Goal: Information Seeking & Learning: Get advice/opinions

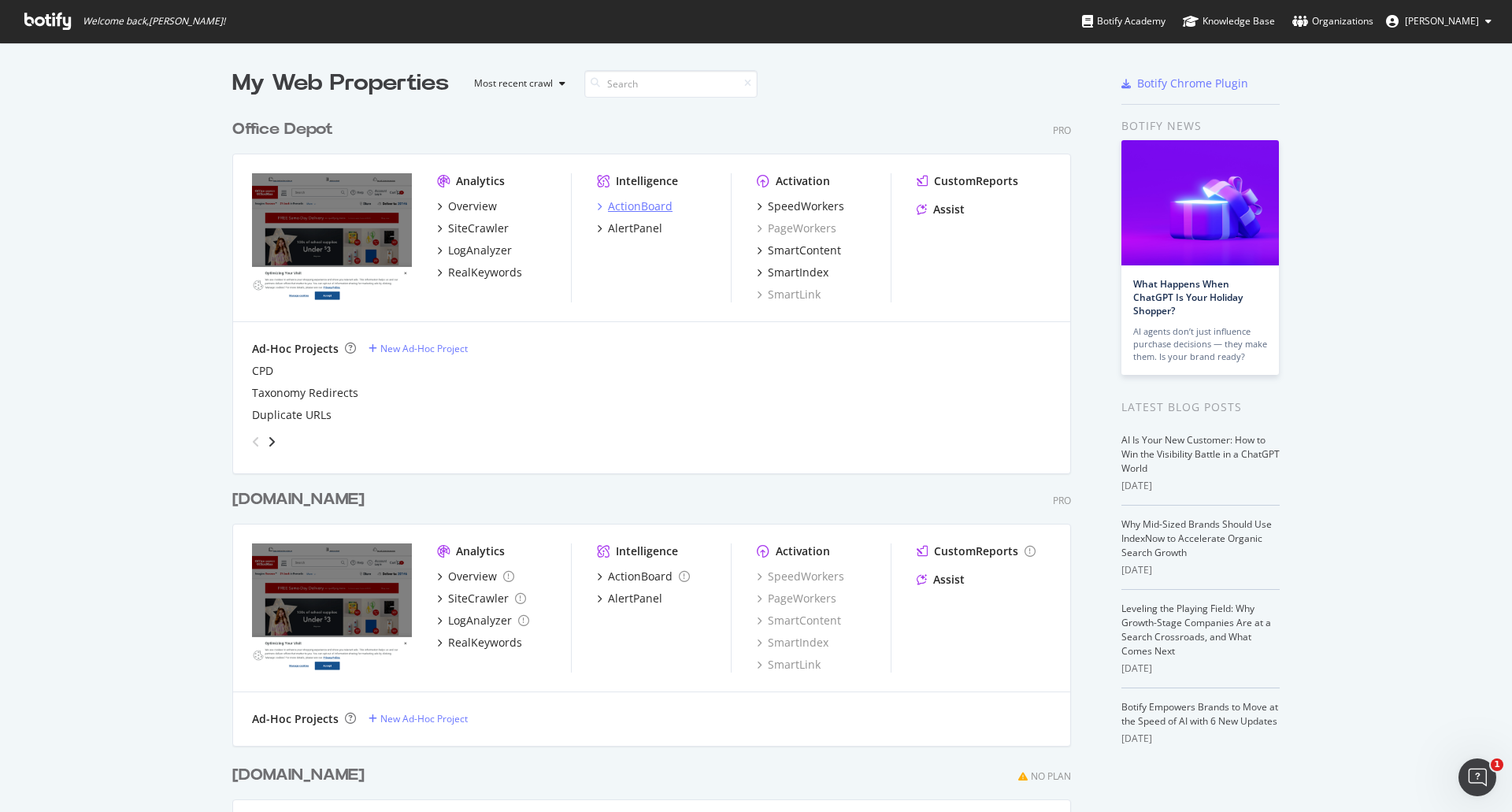
click at [644, 206] on div "ActionBoard" at bounding box center [640, 207] width 65 height 16
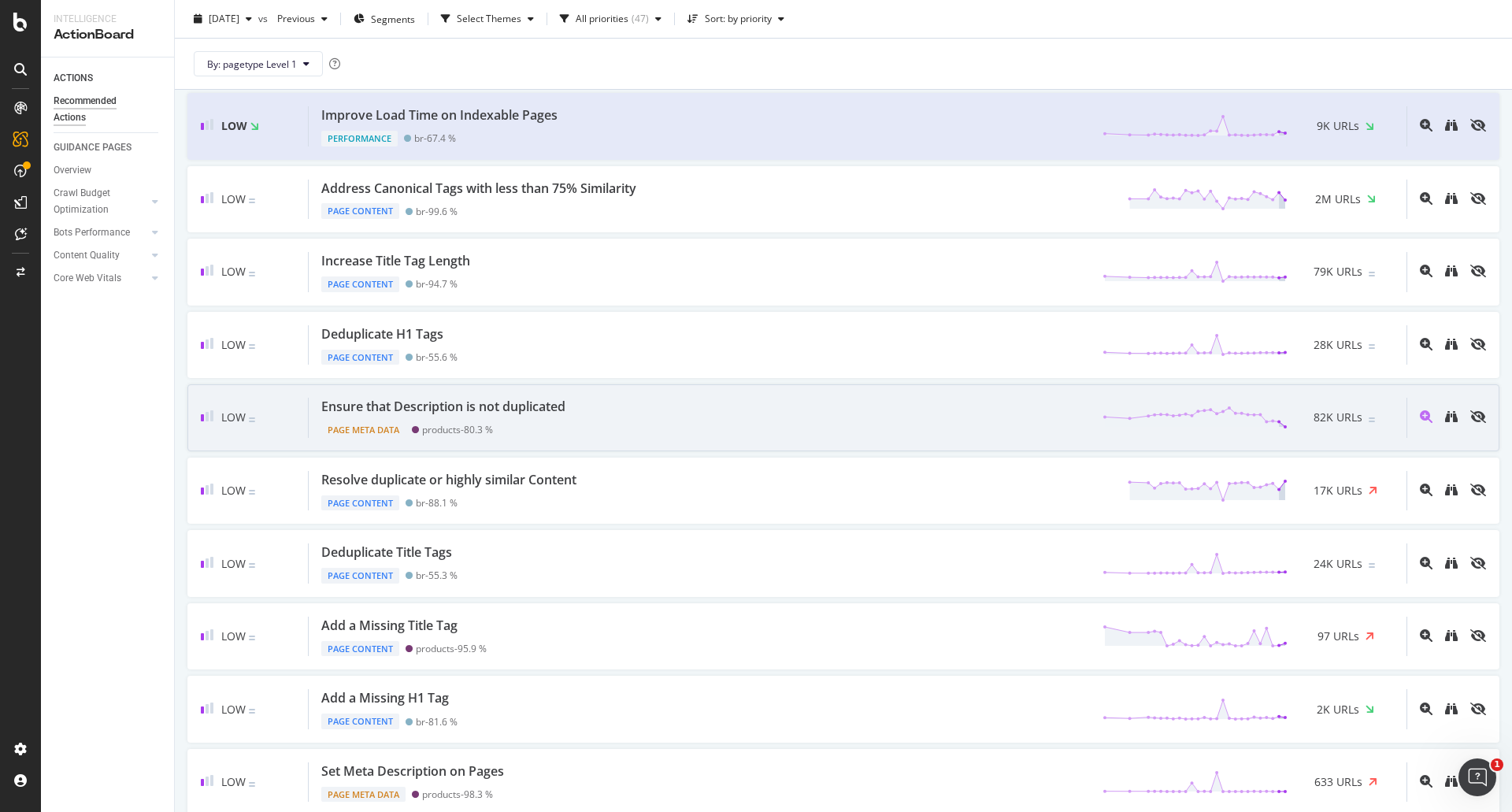
scroll to position [709, 0]
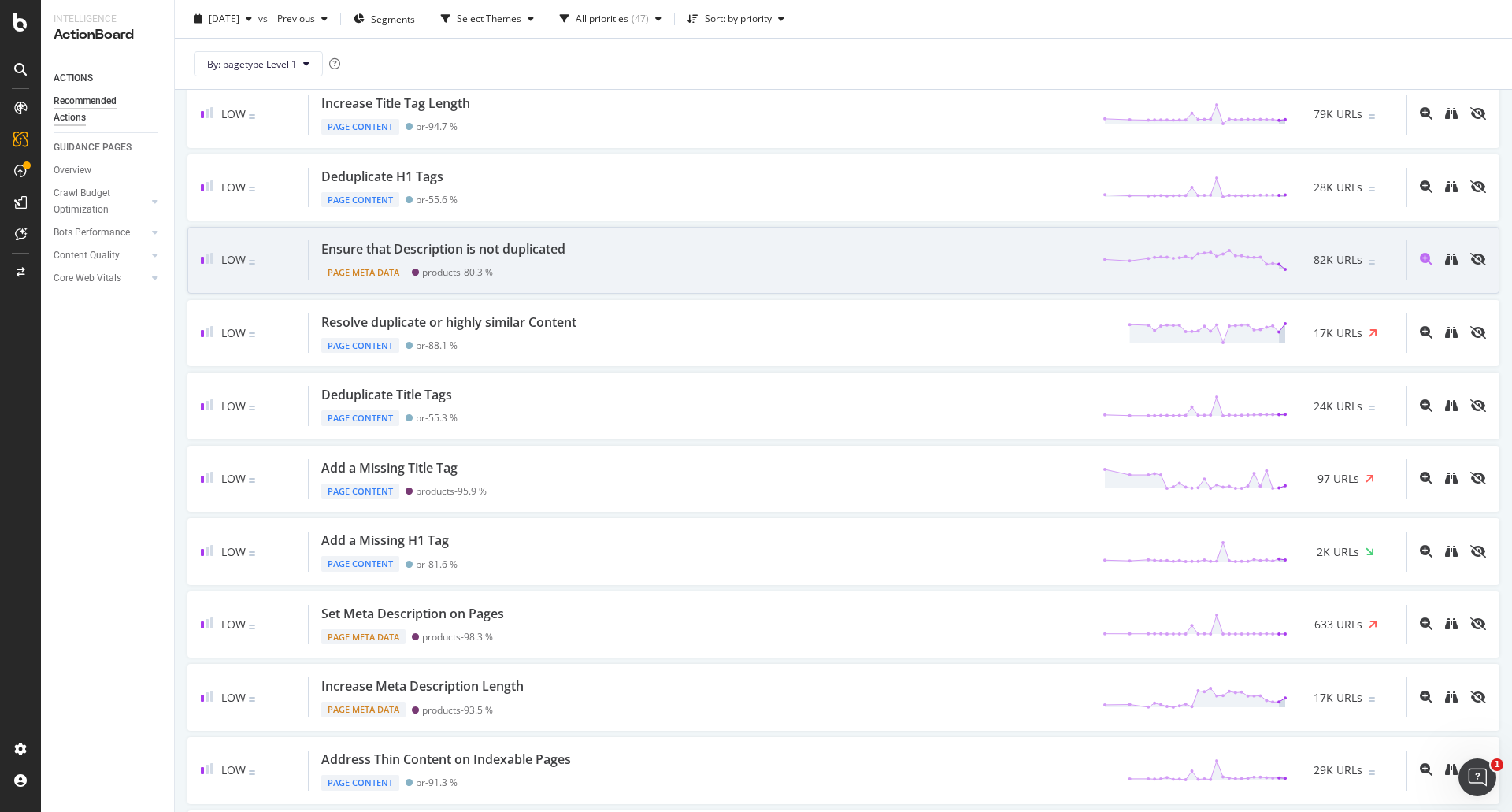
click at [632, 266] on div "Ensure that Description is not duplicated Page Meta Data products - 80.3 % 82K …" at bounding box center [858, 260] width 1098 height 41
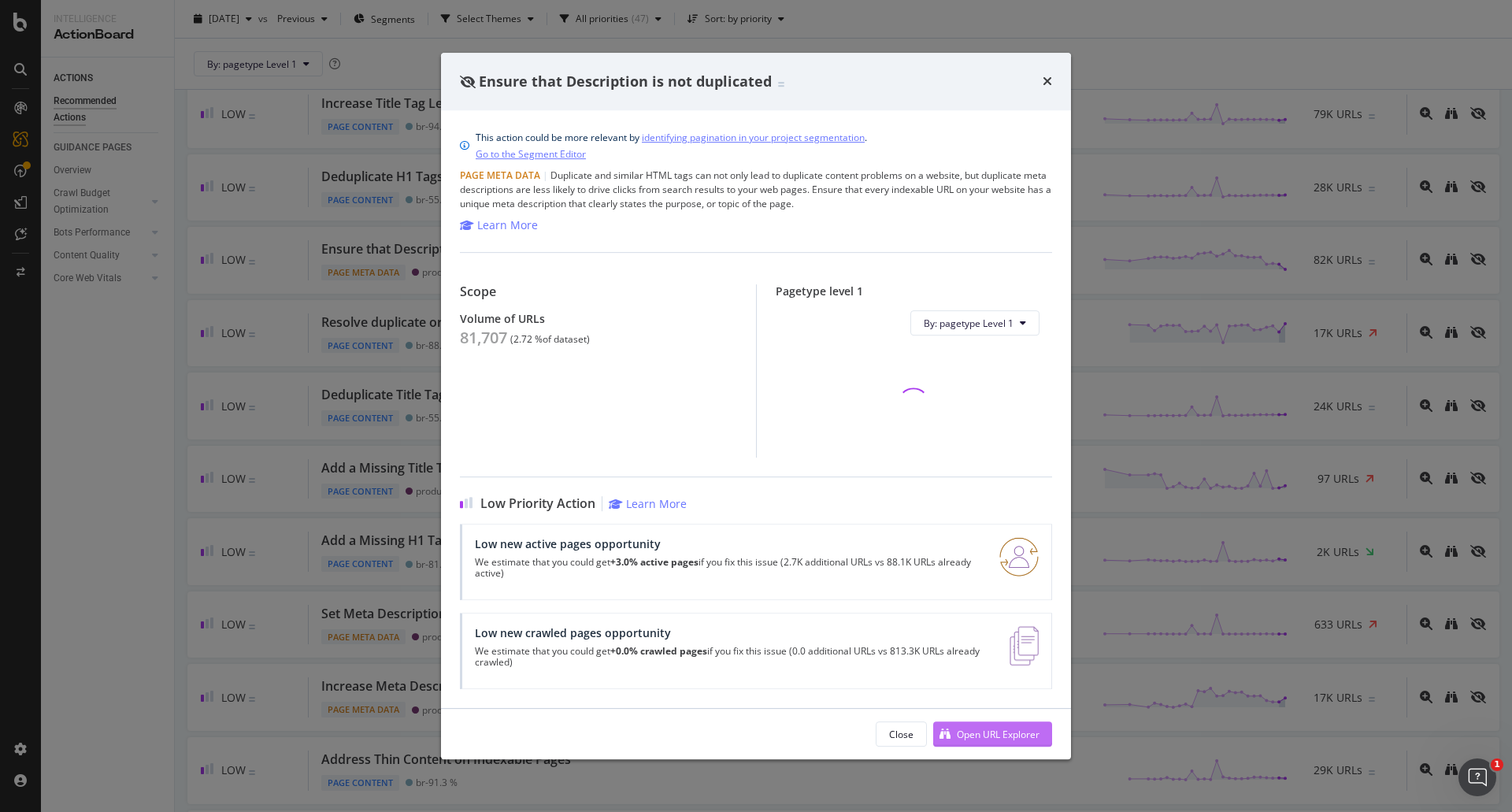
click at [981, 737] on div "Open URL Explorer" at bounding box center [998, 735] width 83 height 13
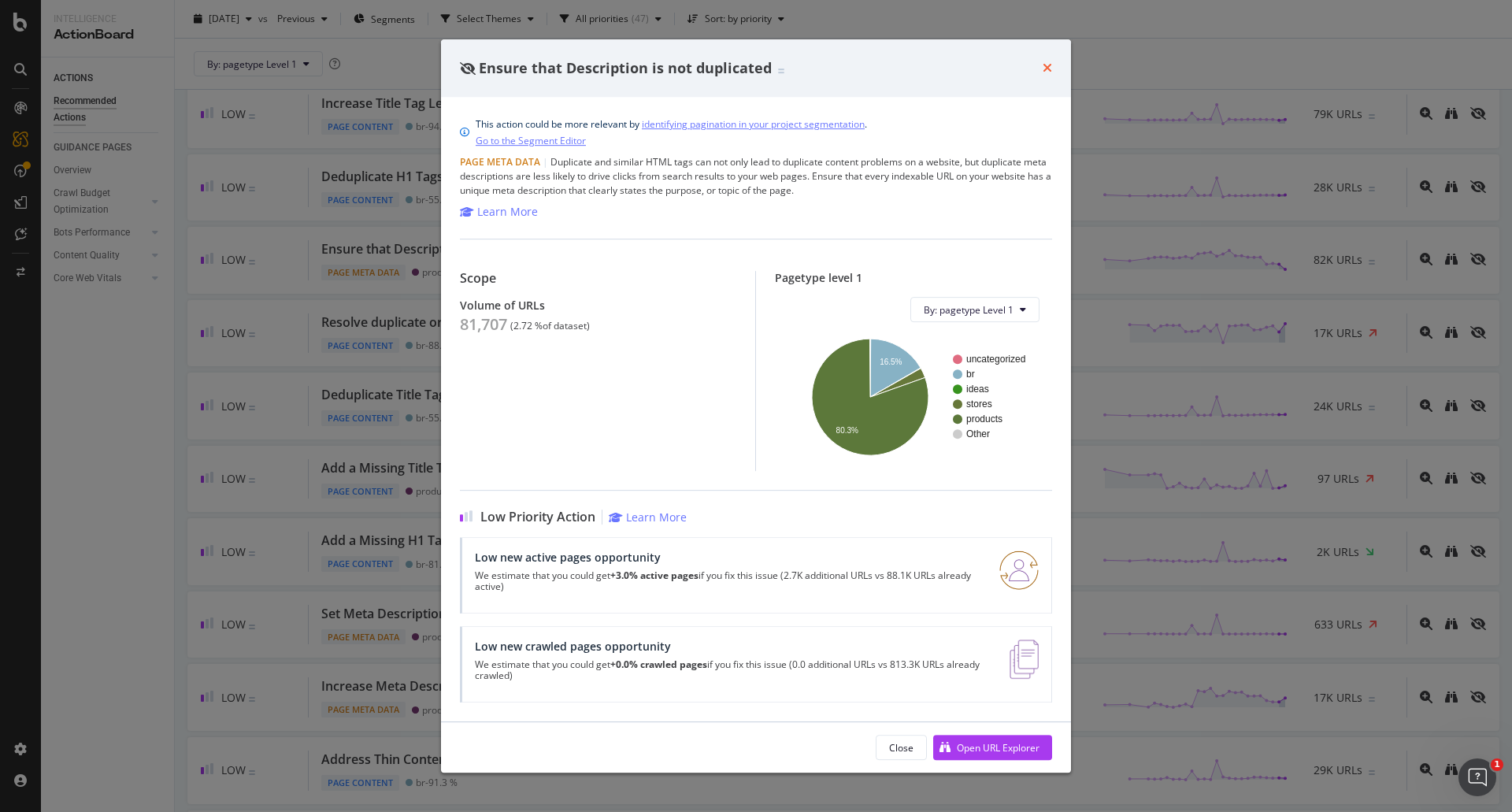
click at [1047, 70] on icon "times" at bounding box center [1047, 67] width 9 height 12
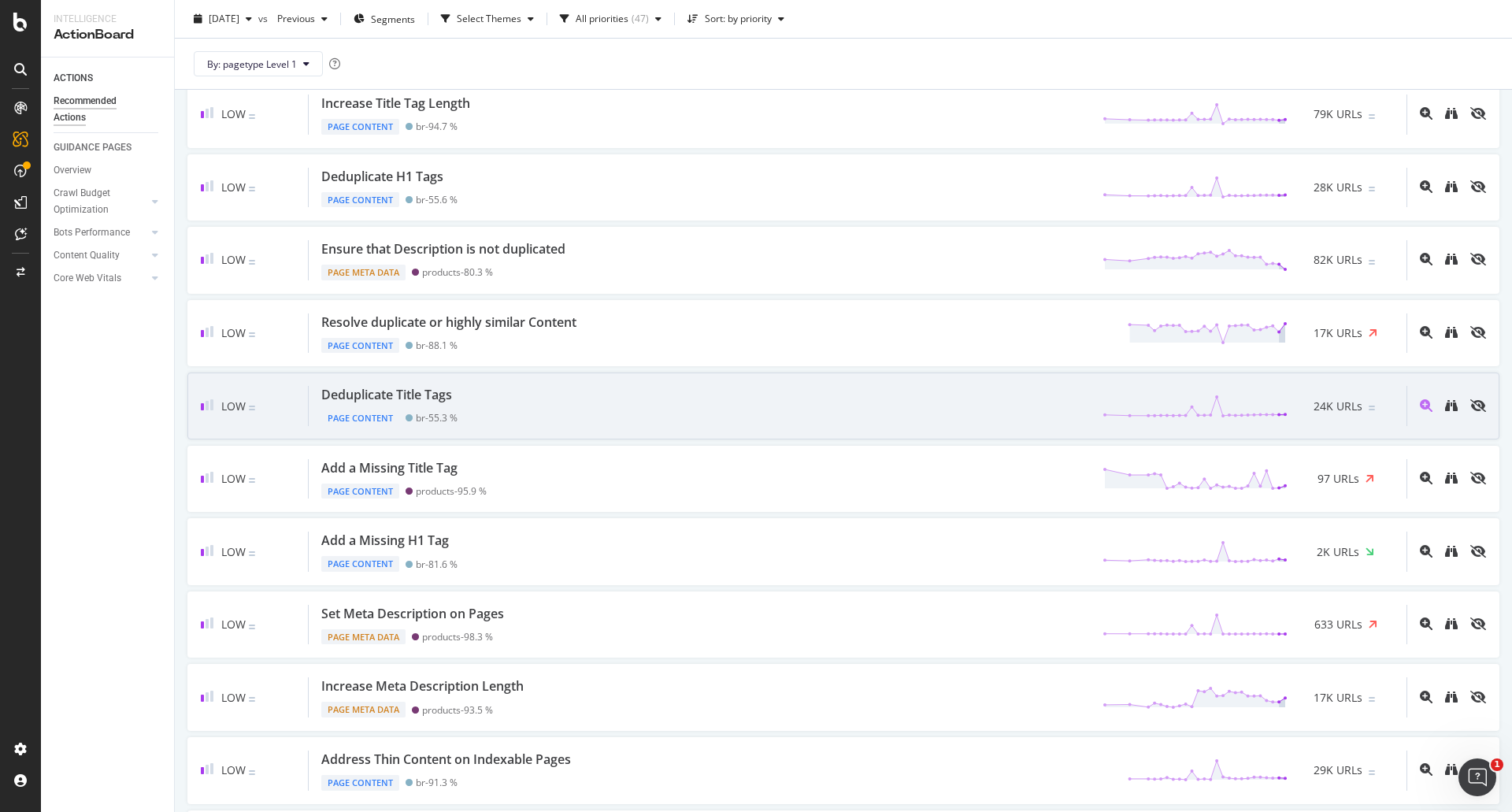
click at [583, 402] on div "Deduplicate Title Tags Page Content br - 55.3 % 24K URLs" at bounding box center [858, 406] width 1098 height 41
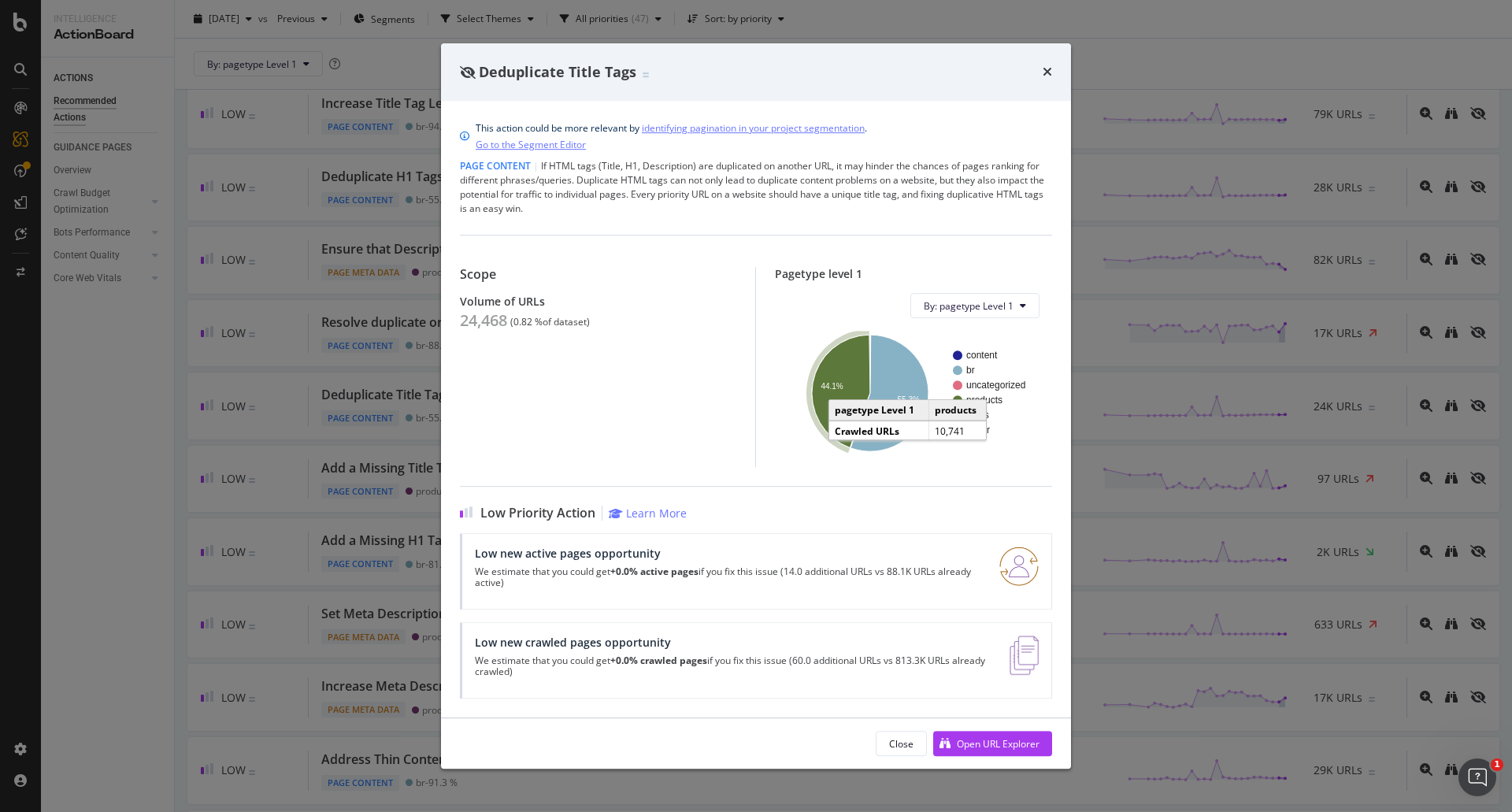
click at [848, 347] on icon "A chart." at bounding box center [841, 390] width 58 height 112
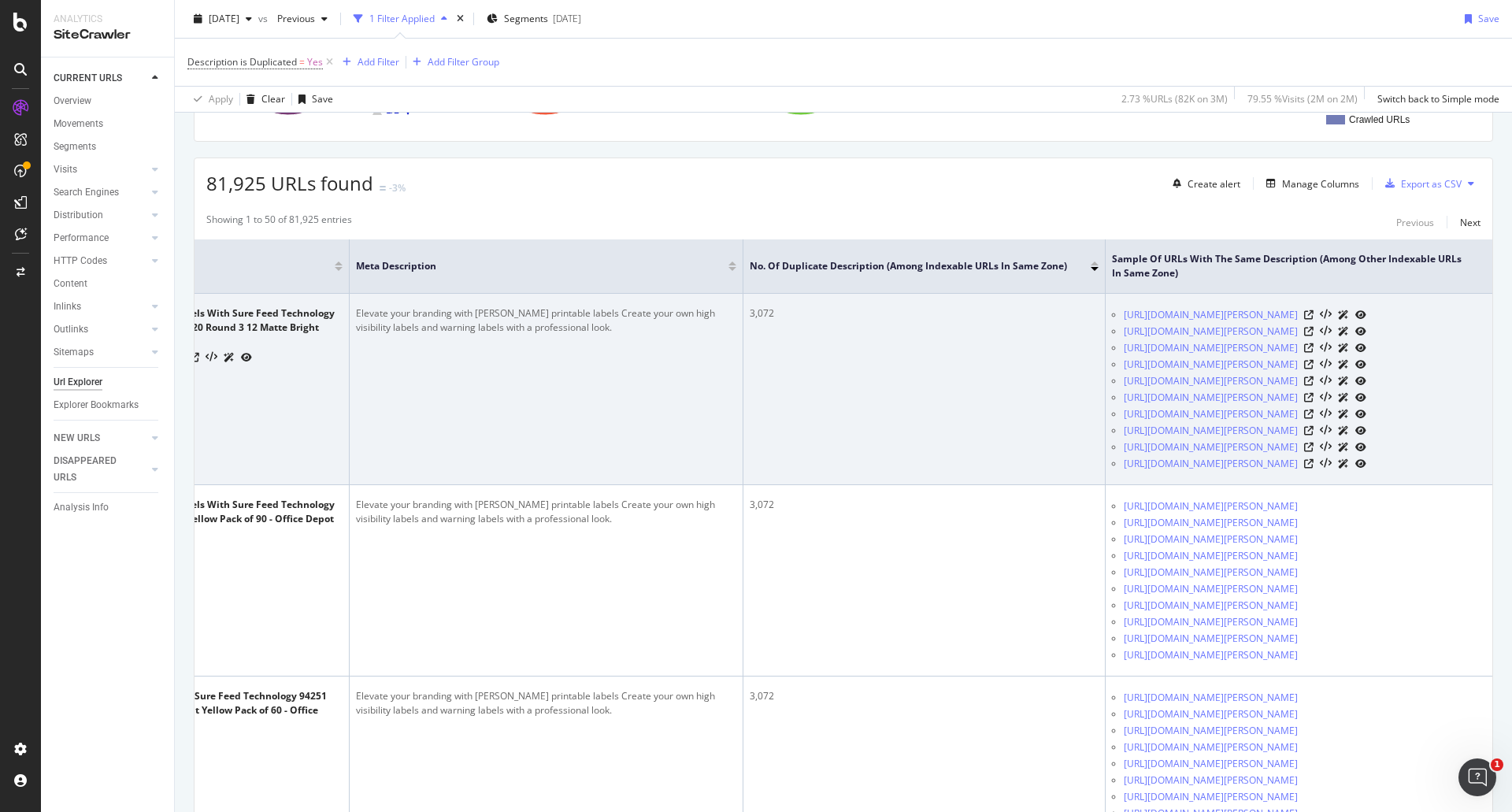
scroll to position [0, 256]
drag, startPoint x: 960, startPoint y: 506, endPoint x: 1078, endPoint y: 521, distance: 118.9
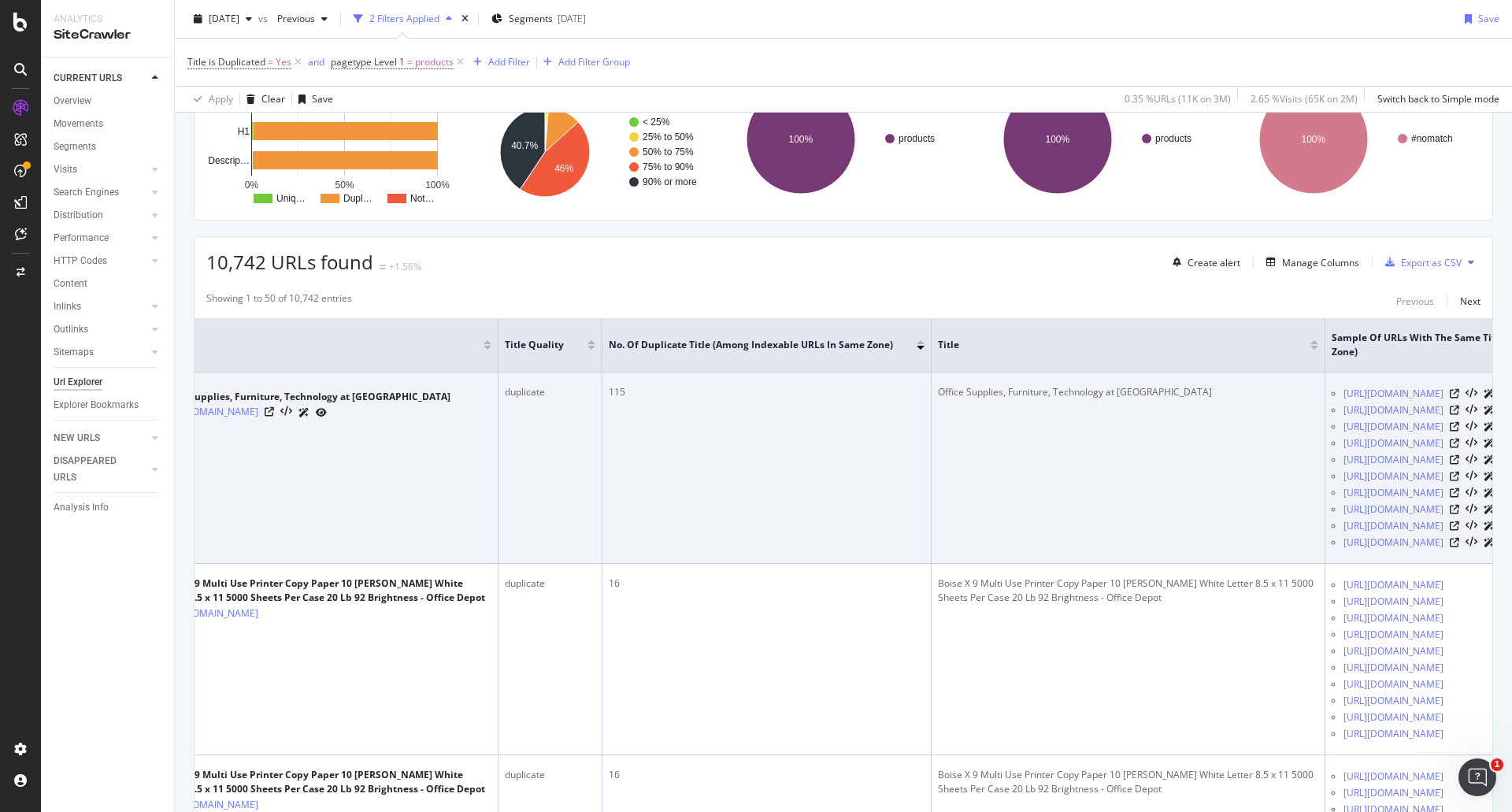
scroll to position [0, 160]
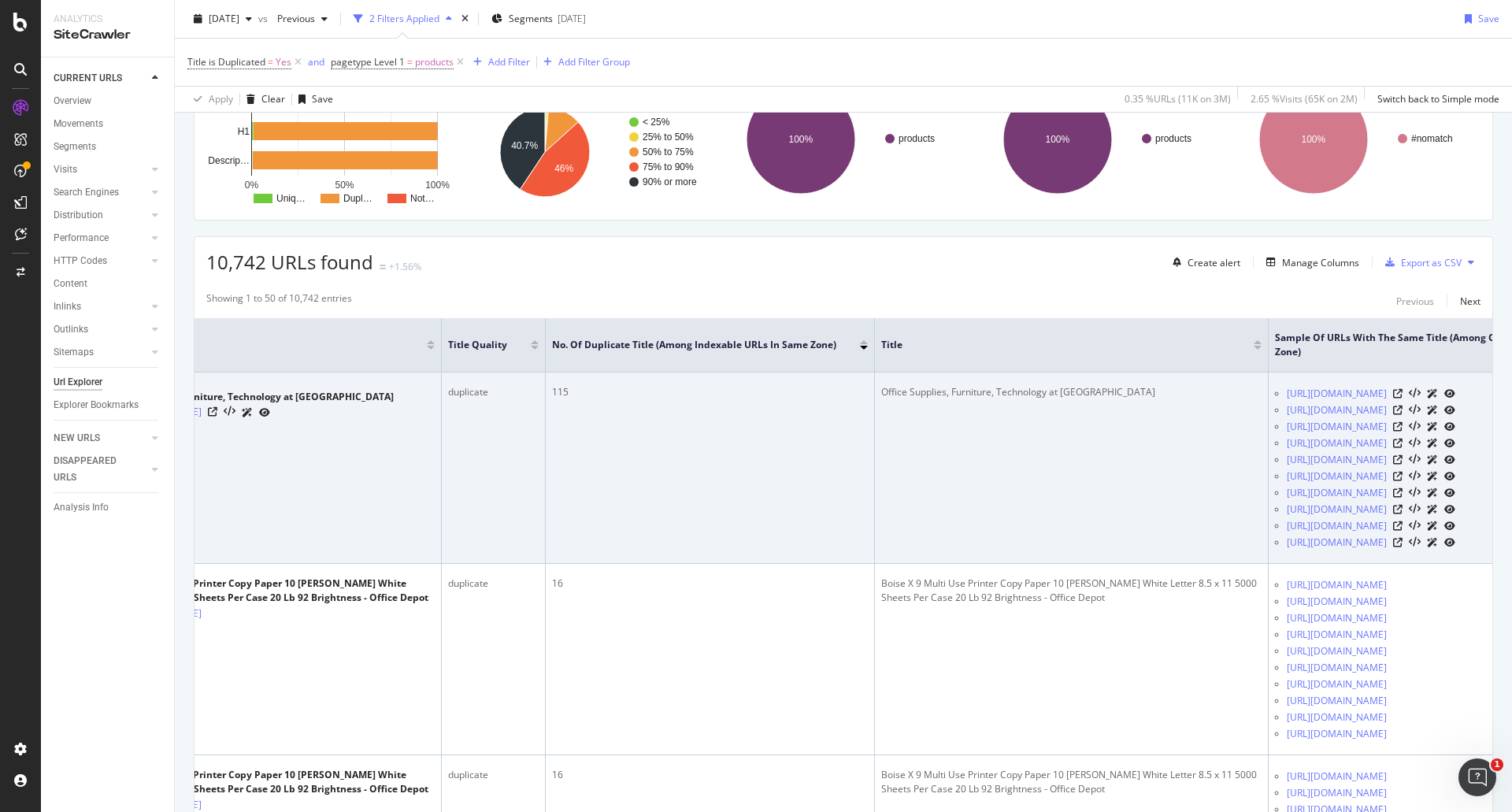
drag, startPoint x: 1079, startPoint y: 457, endPoint x: 1125, endPoint y: 462, distance: 46.3
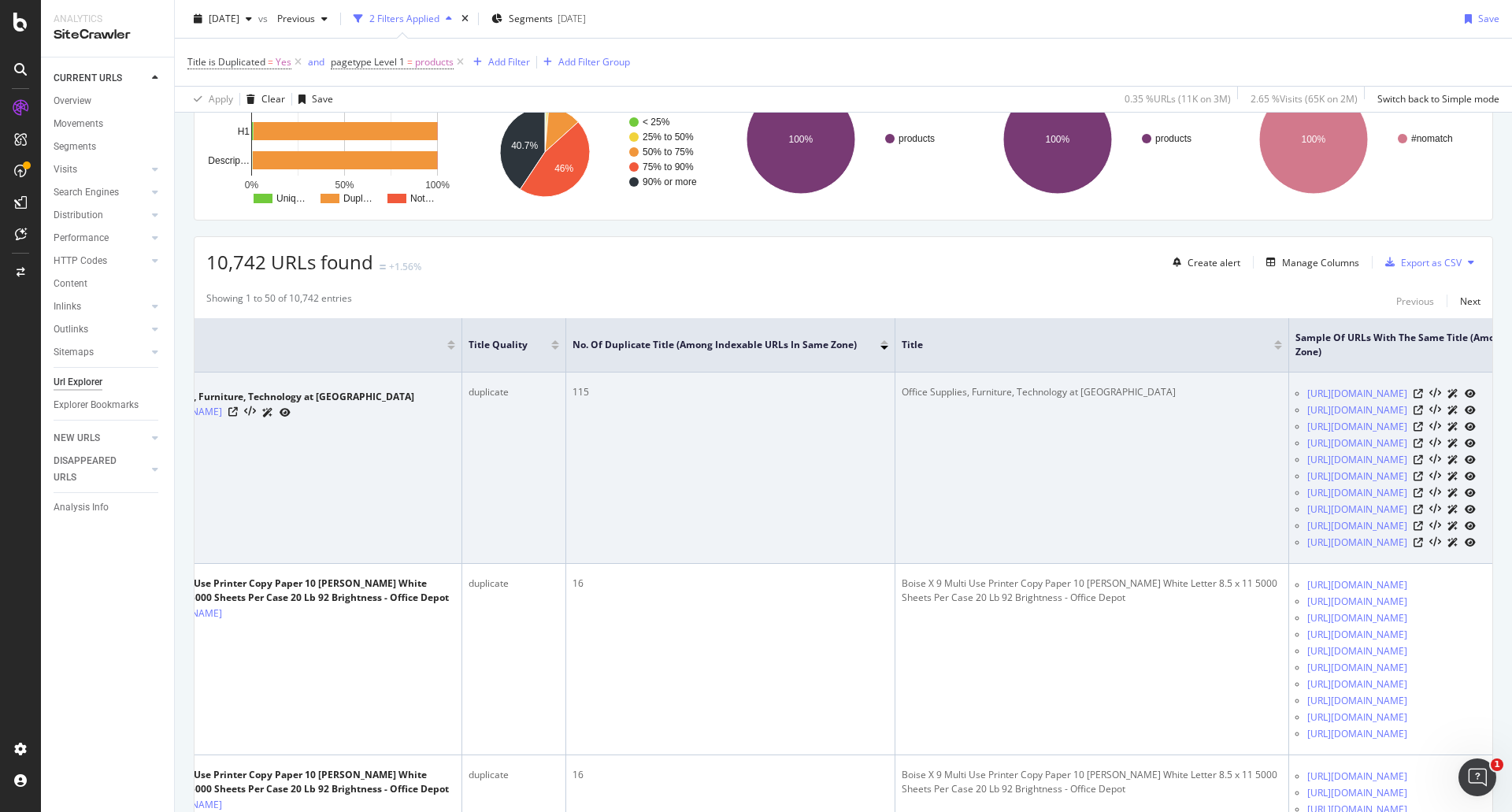
scroll to position [0, 0]
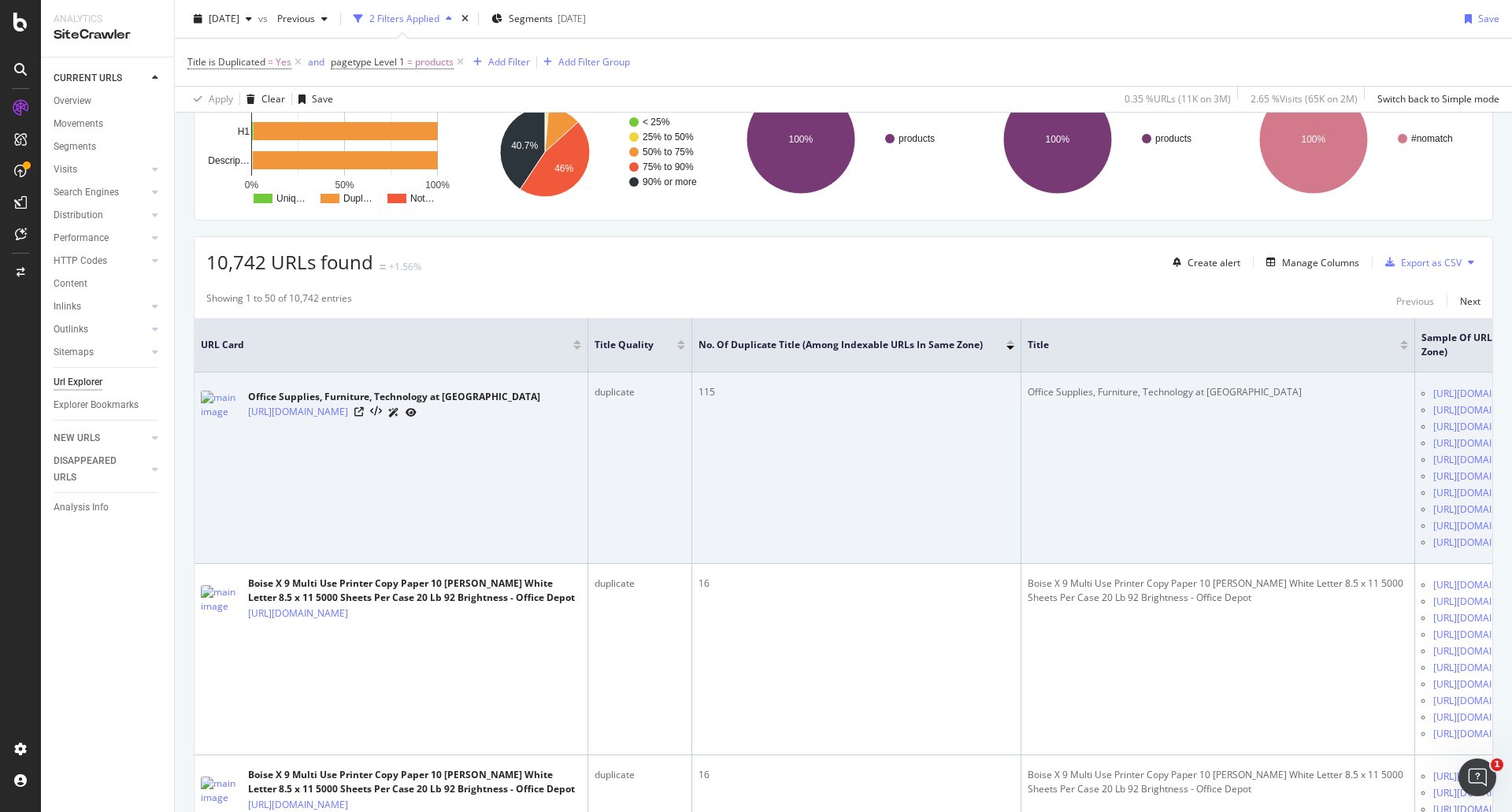
drag, startPoint x: 1070, startPoint y: 468, endPoint x: 875, endPoint y: 471, distance: 195.0
click at [364, 417] on icon at bounding box center [359, 412] width 9 height 9
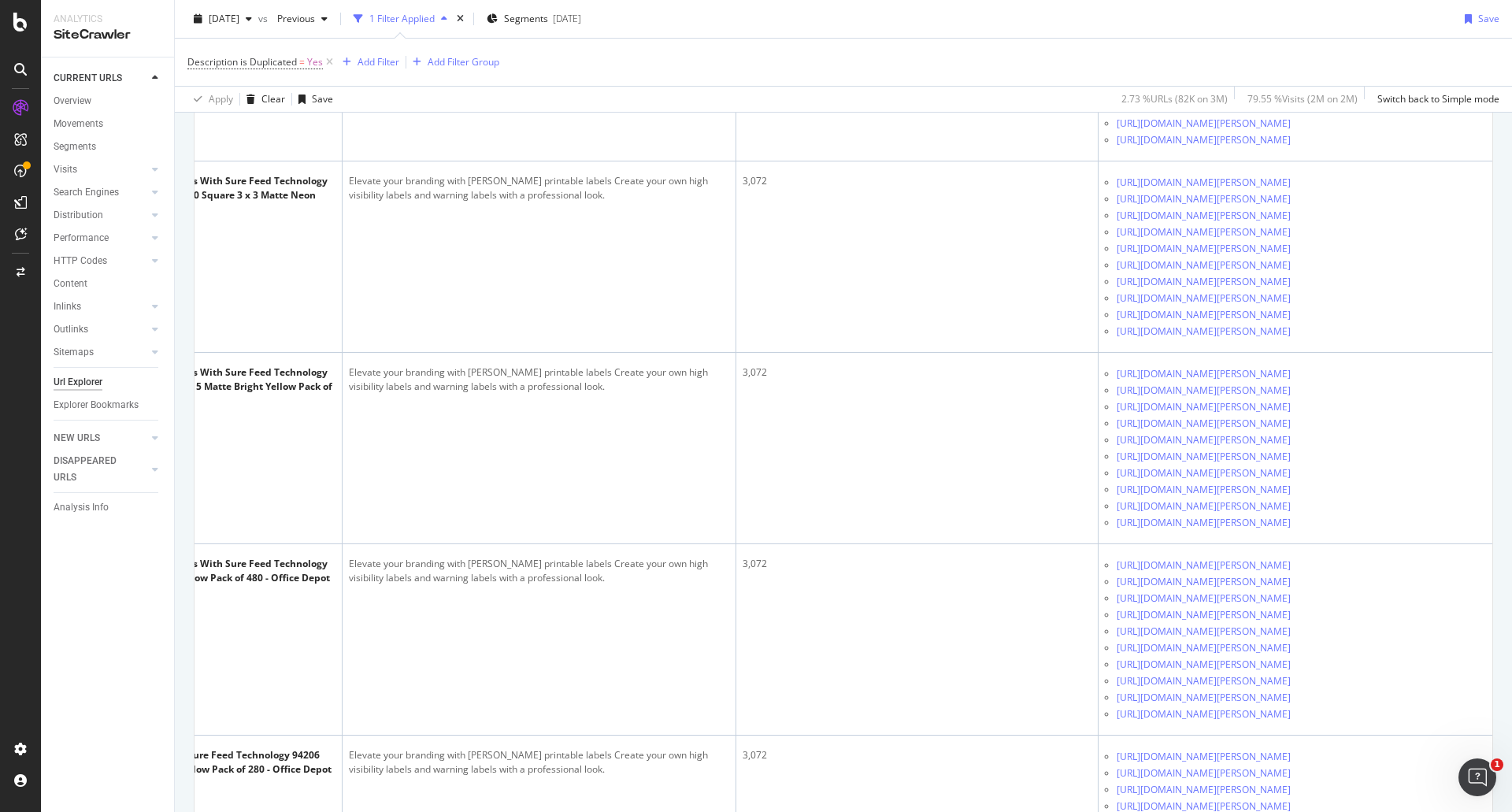
scroll to position [2758, 0]
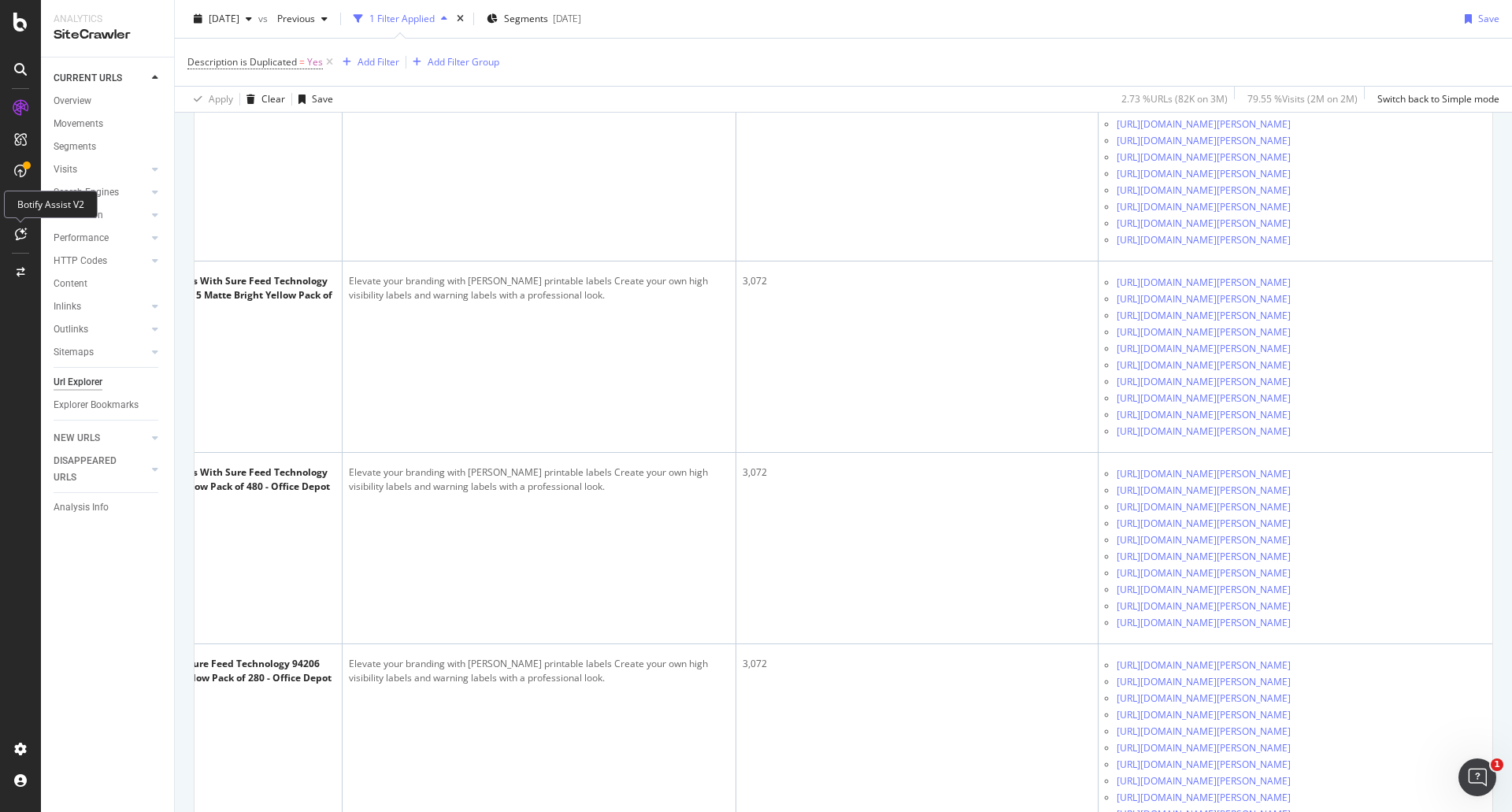
click at [24, 238] on icon at bounding box center [21, 233] width 12 height 12
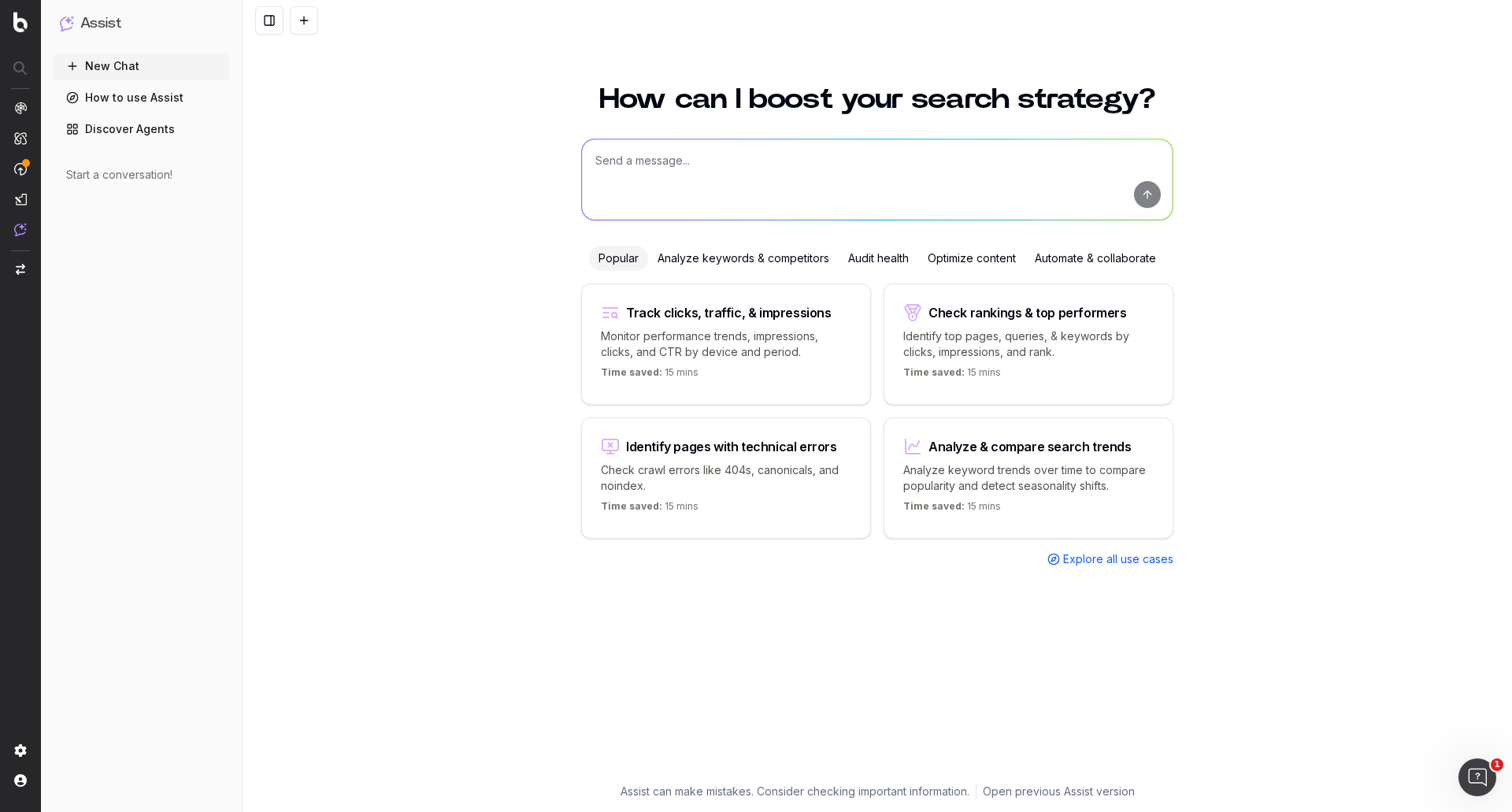
click at [709, 170] on textarea at bounding box center [877, 179] width 591 height 80
type textarea "what is the highest impact activity we can do to boost traffic to officedepot.c…"
click at [1152, 204] on button "submit" at bounding box center [1147, 194] width 26 height 26
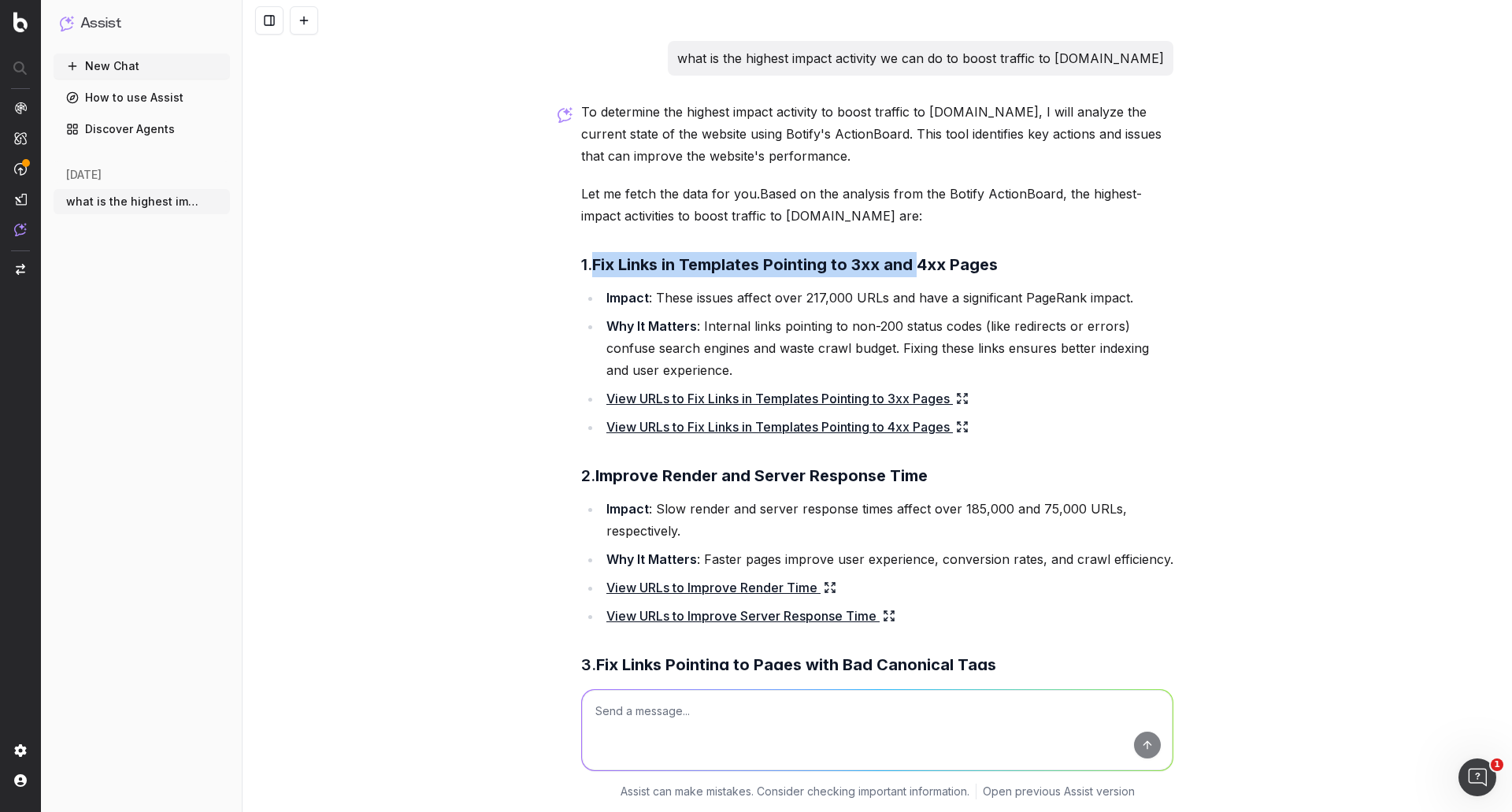
drag, startPoint x: 591, startPoint y: 261, endPoint x: 914, endPoint y: 264, distance: 323.0
click at [914, 264] on strong "Fix Links in Templates Pointing to 3xx and 4xx Pages" at bounding box center [795, 265] width 405 height 19
click at [796, 433] on link "View URLs to Fix Links in Templates Pointing to 4xx Pages" at bounding box center [787, 426] width 362 height 22
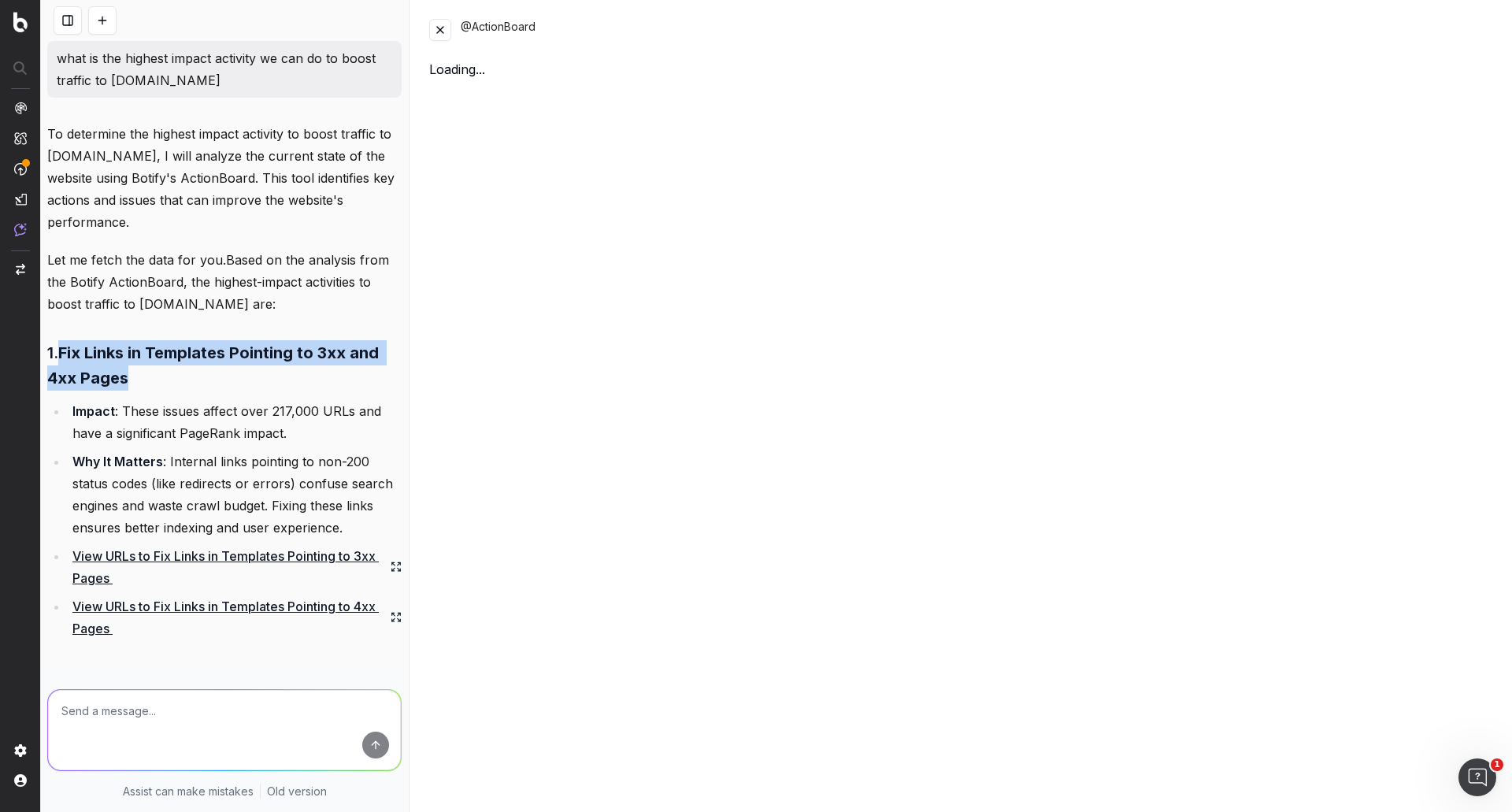
drag, startPoint x: 65, startPoint y: 348, endPoint x: 141, endPoint y: 376, distance: 81.0
click at [141, 376] on h3 "1. Fix Links in Templates Pointing to 3xx and 4xx Pages" at bounding box center [224, 365] width 354 height 50
copy strong "Fix Links in Templates Pointing to 3xx and 4xx Pages"
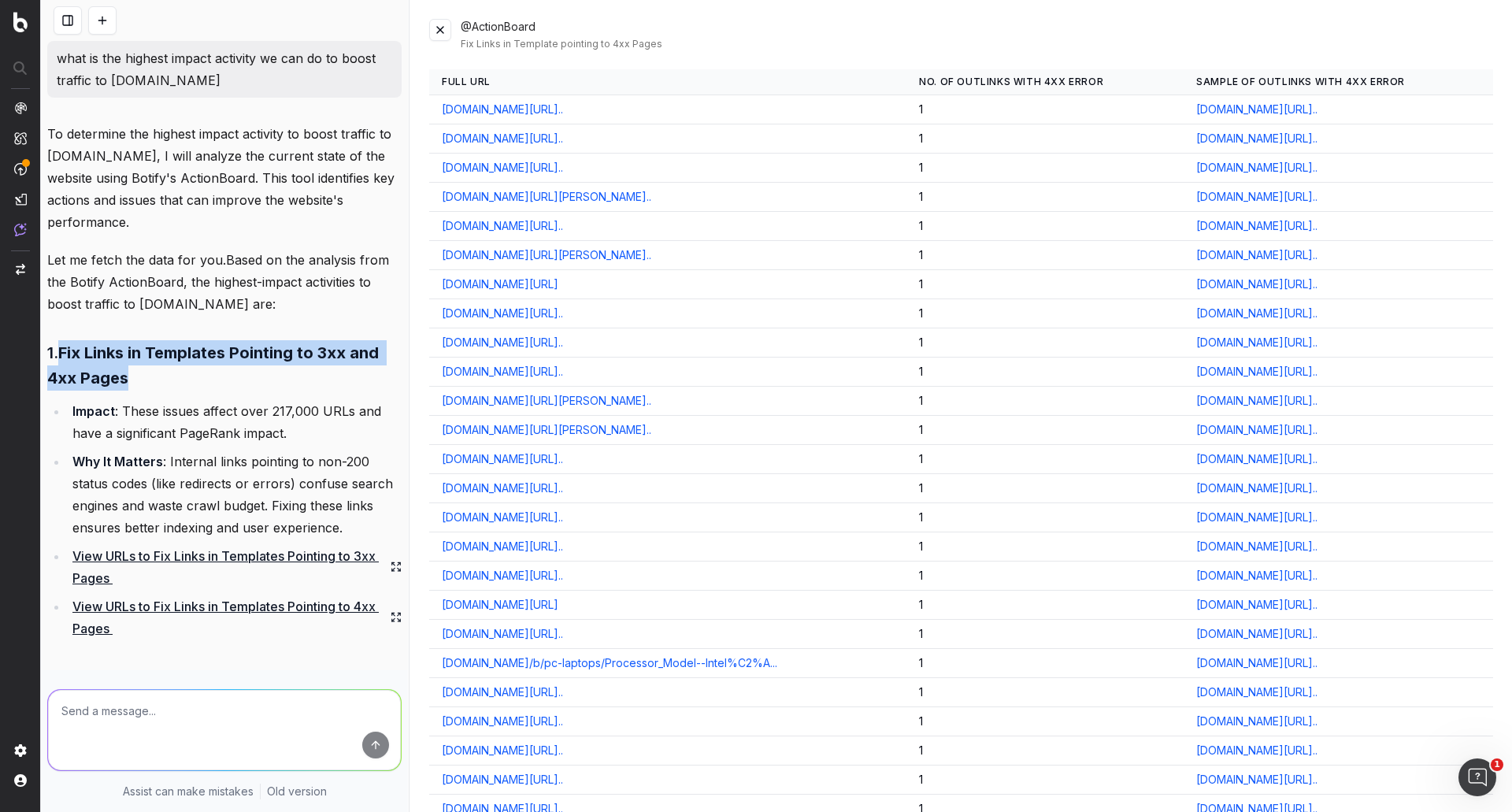
click at [1255, 112] on link "careers.officedepot.com/?cm_sp=FooterLinks-_-AboutUs-_-Caree..." at bounding box center [1257, 109] width 122 height 16
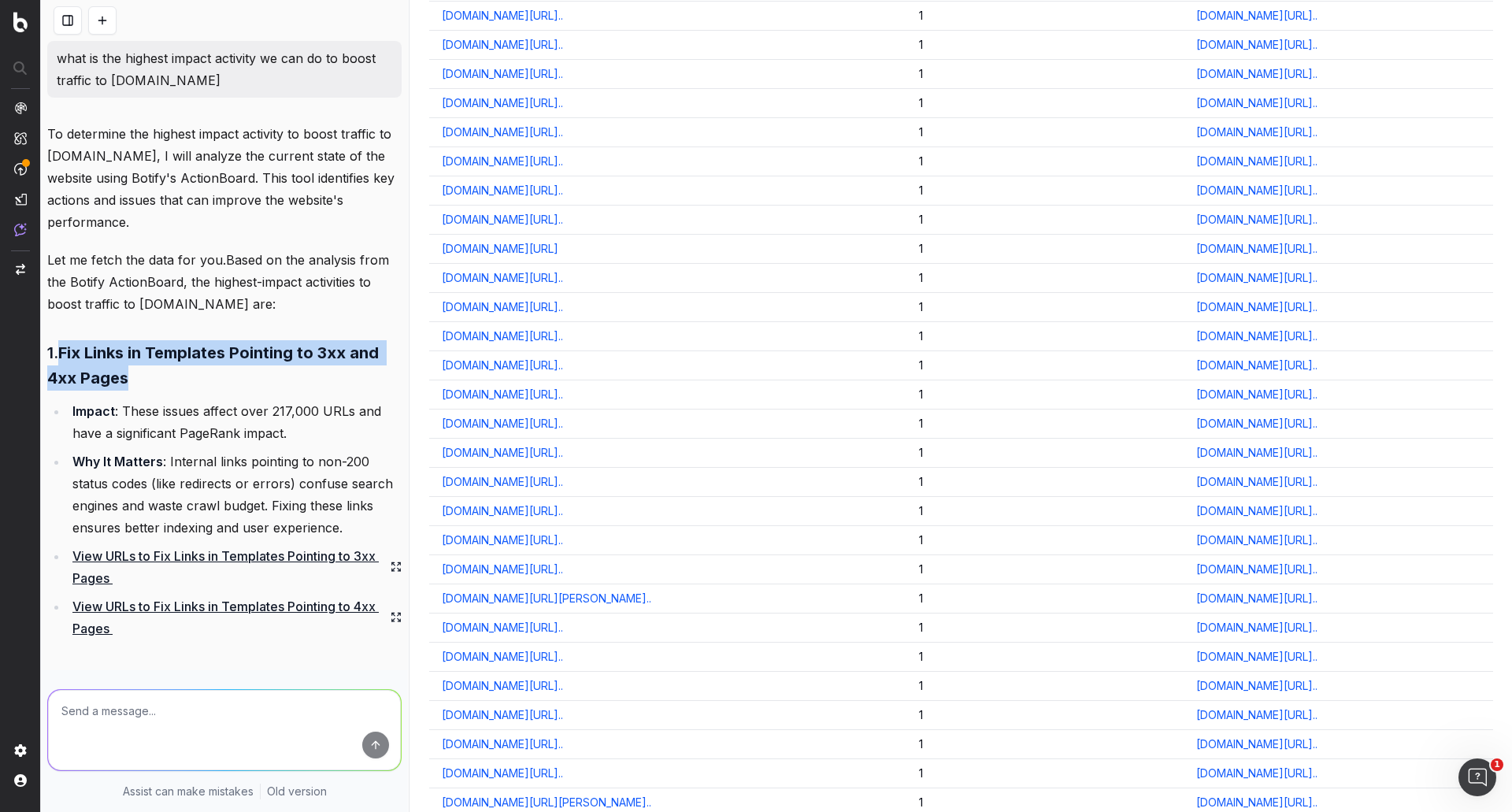
scroll to position [2128, 0]
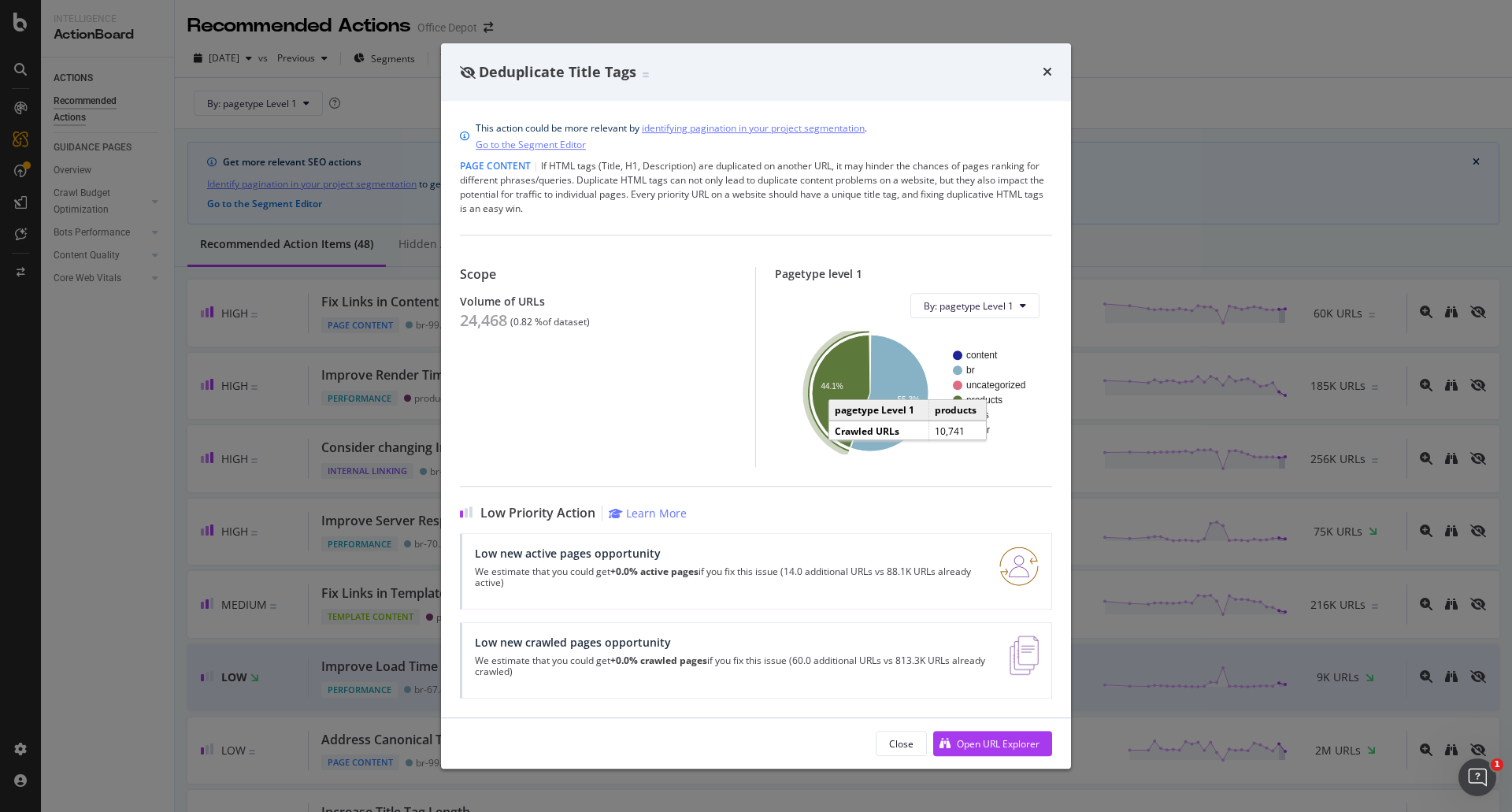
scroll to position [709, 0]
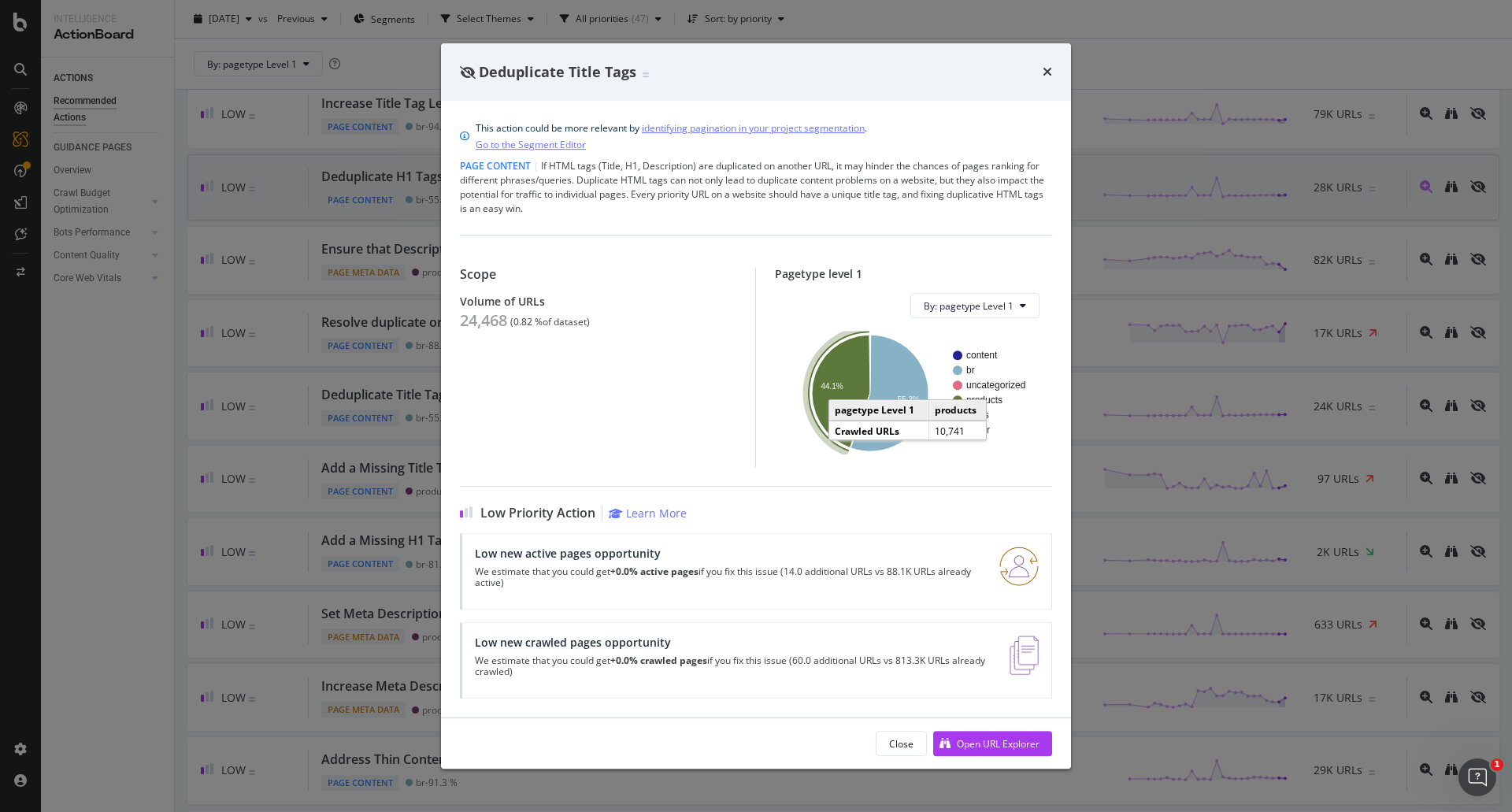
drag, startPoint x: 1051, startPoint y: 74, endPoint x: 779, endPoint y: 218, distance: 307.8
click at [1051, 74] on icon "times" at bounding box center [1047, 71] width 9 height 12
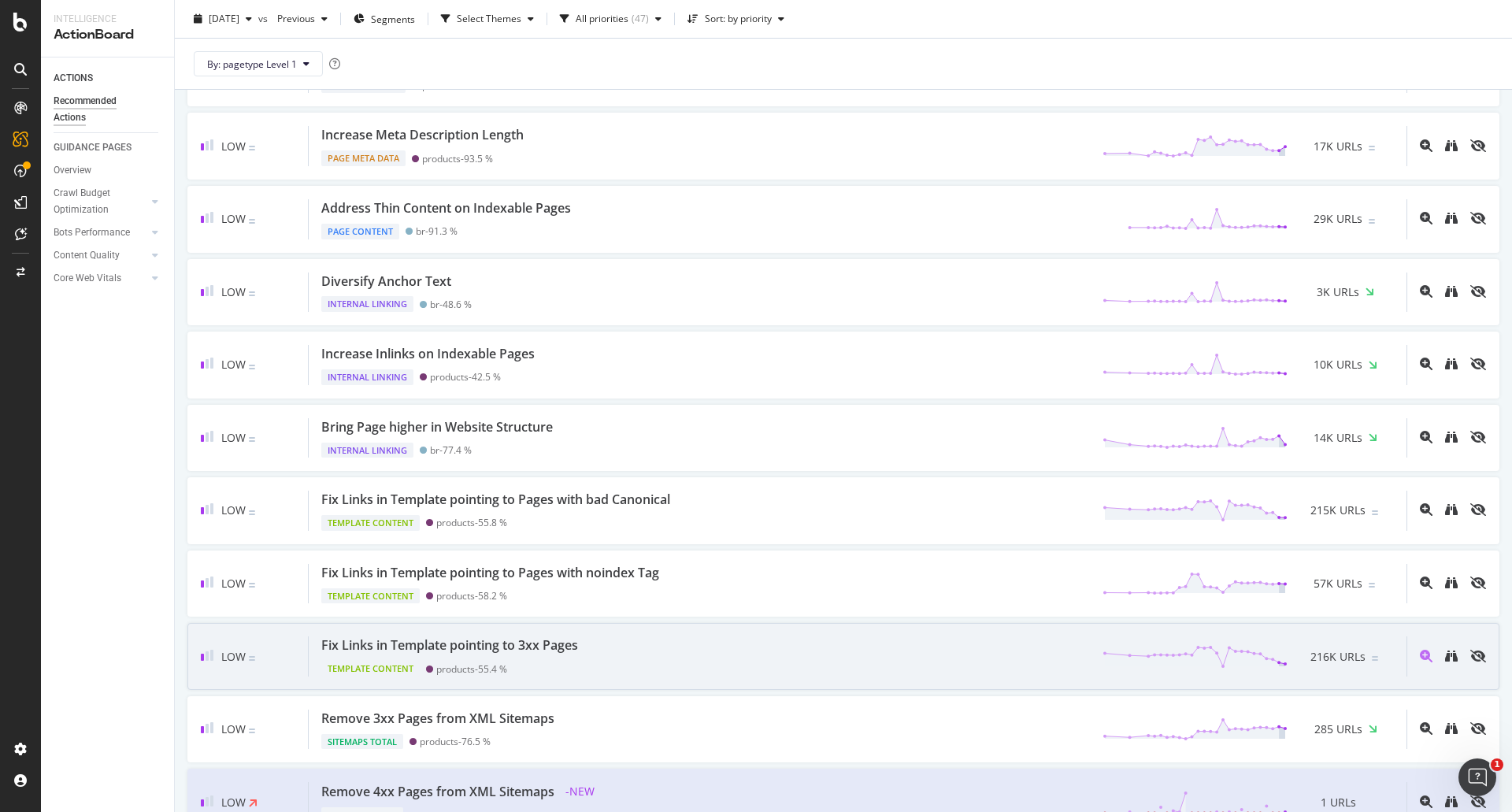
scroll to position [1339, 0]
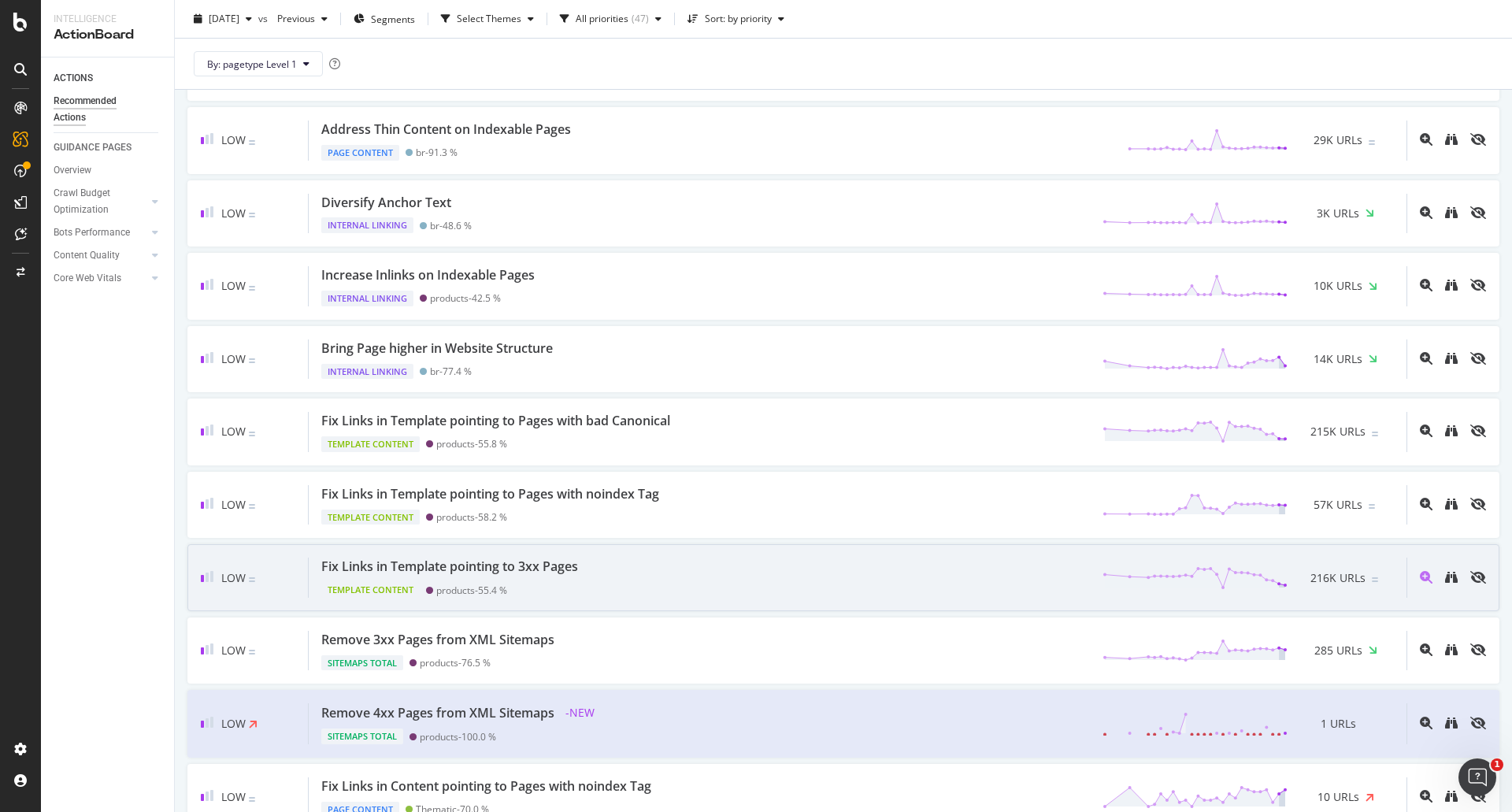
click at [686, 586] on div "Fix Links in Template pointing to 3xx Pages Template Content products - 55.4 % …" at bounding box center [858, 578] width 1098 height 41
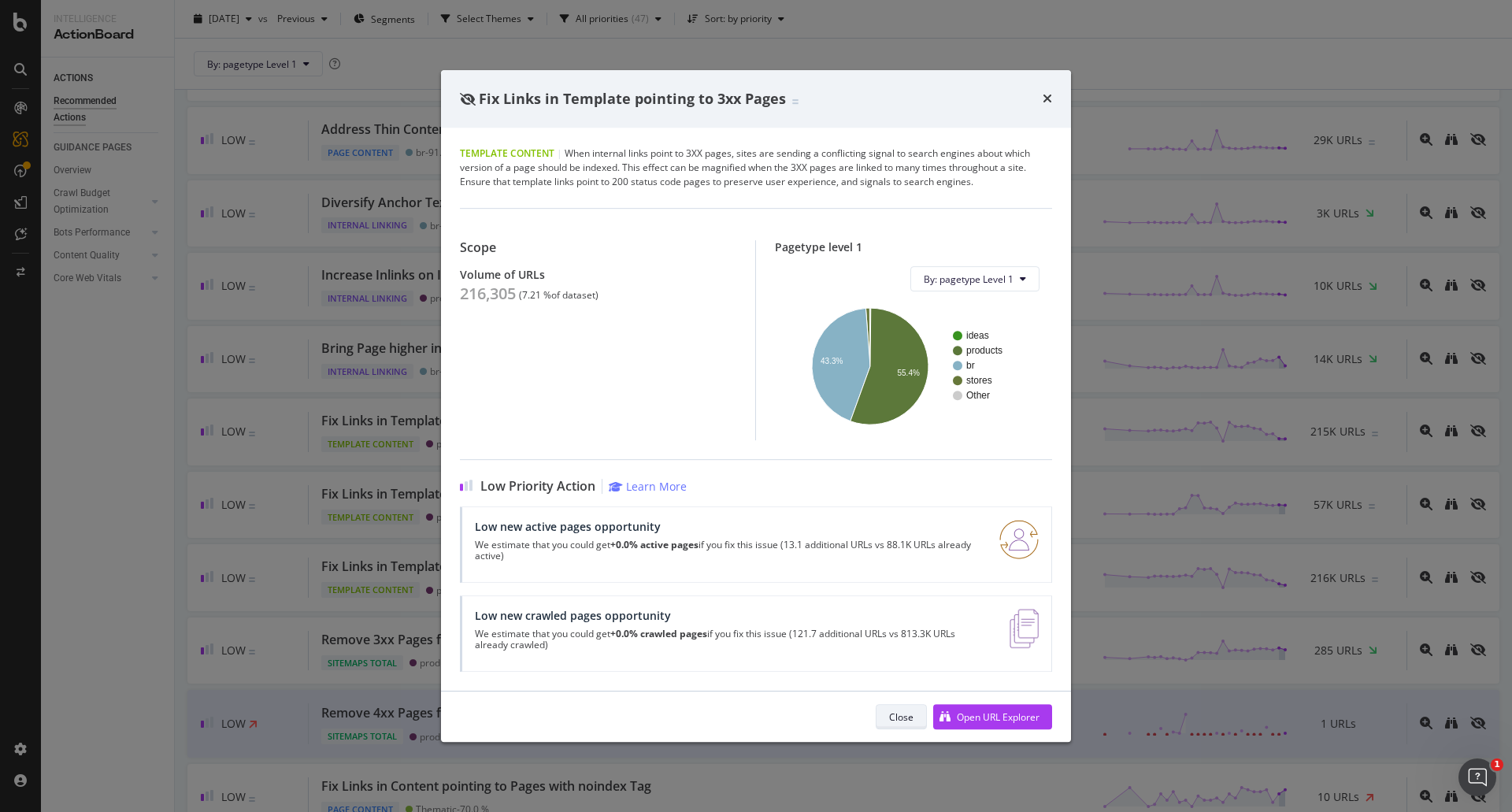
click at [912, 717] on button "Close" at bounding box center [901, 717] width 51 height 25
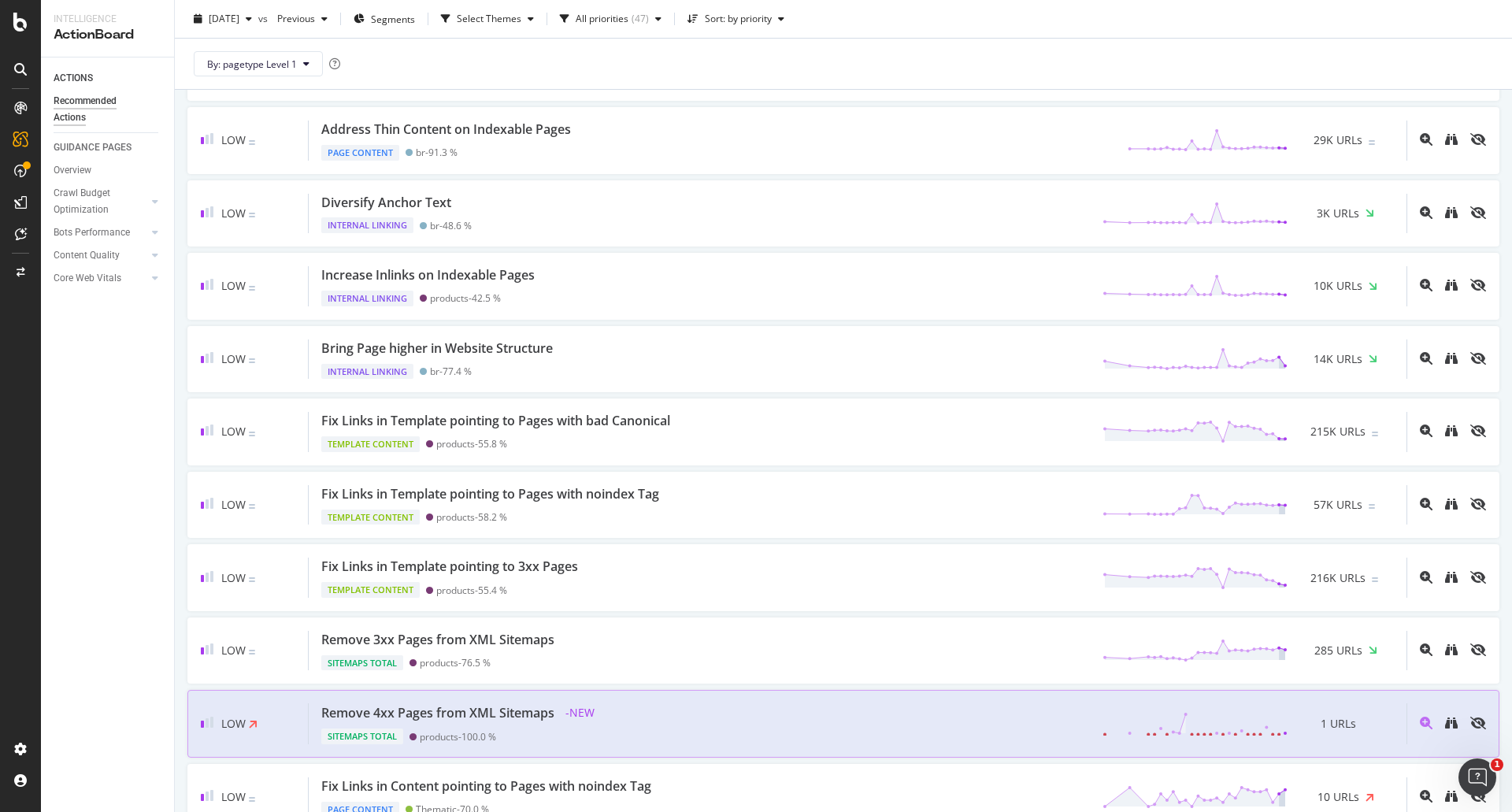
scroll to position [1418, 0]
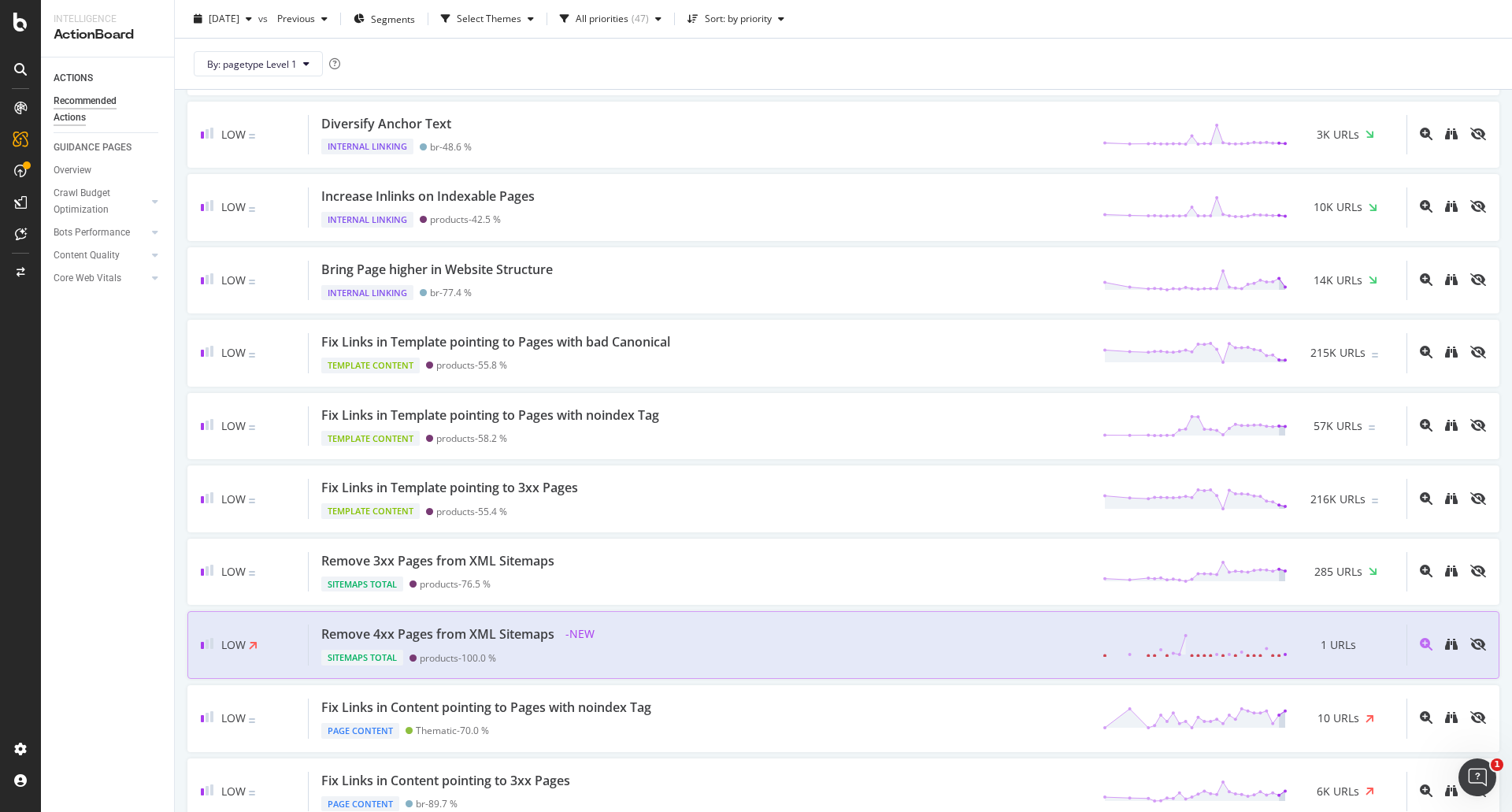
click at [700, 658] on div "Remove 4xx Pages from XML Sitemaps - NEW Sitemaps Total products - 100.0 % 1 UR…" at bounding box center [858, 645] width 1098 height 41
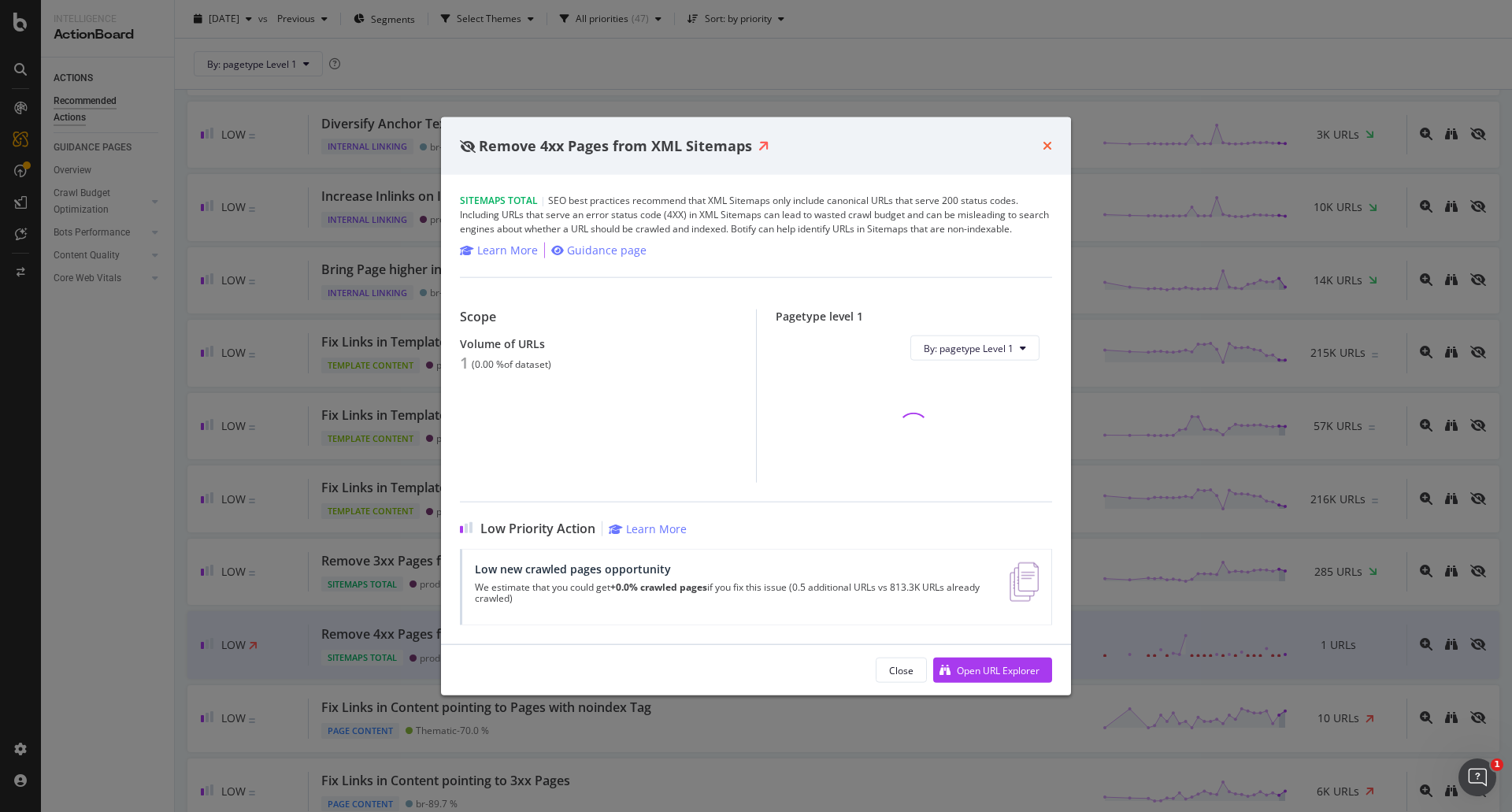
click at [1044, 146] on icon "times" at bounding box center [1047, 145] width 9 height 12
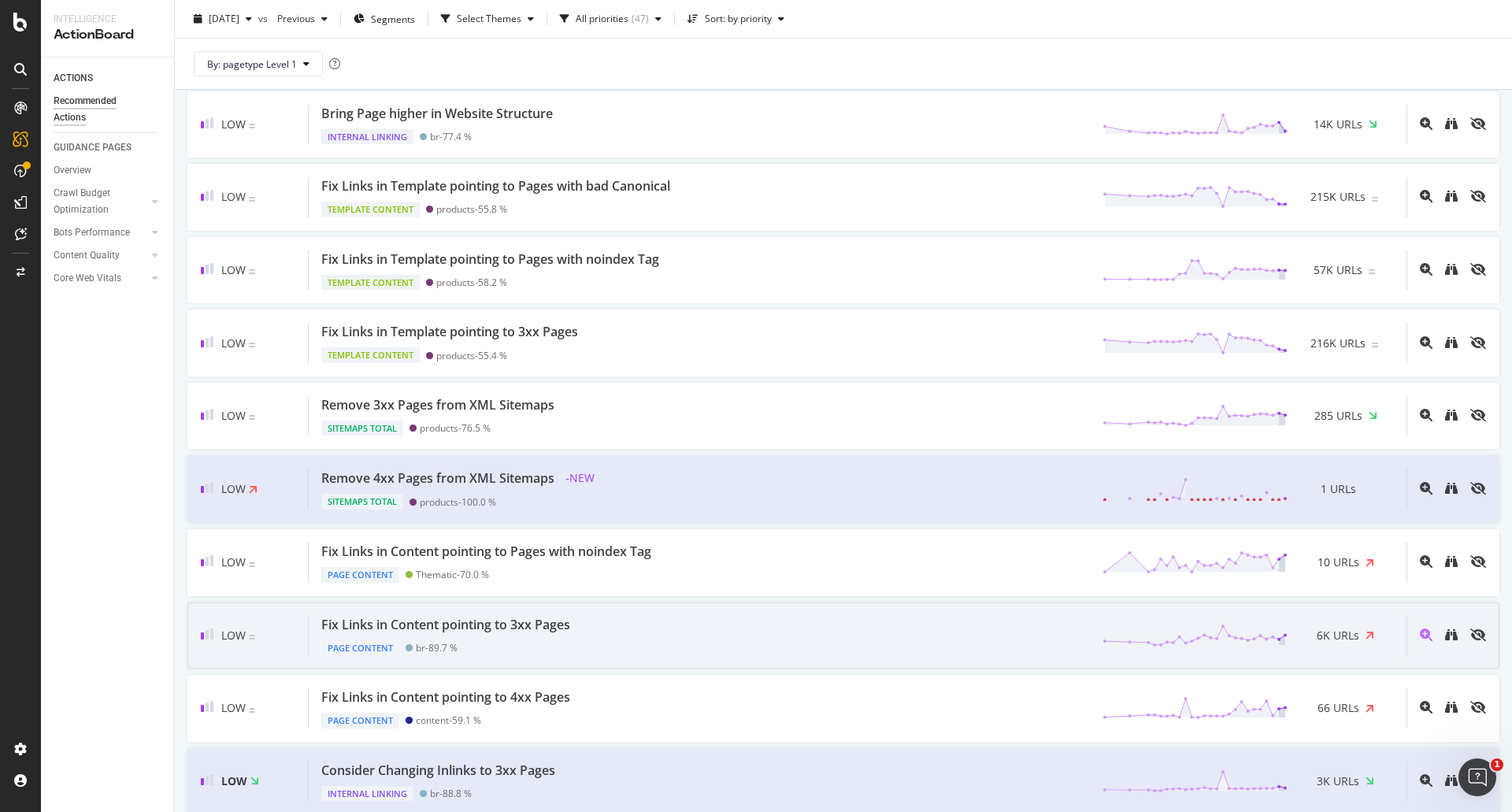
scroll to position [1576, 0]
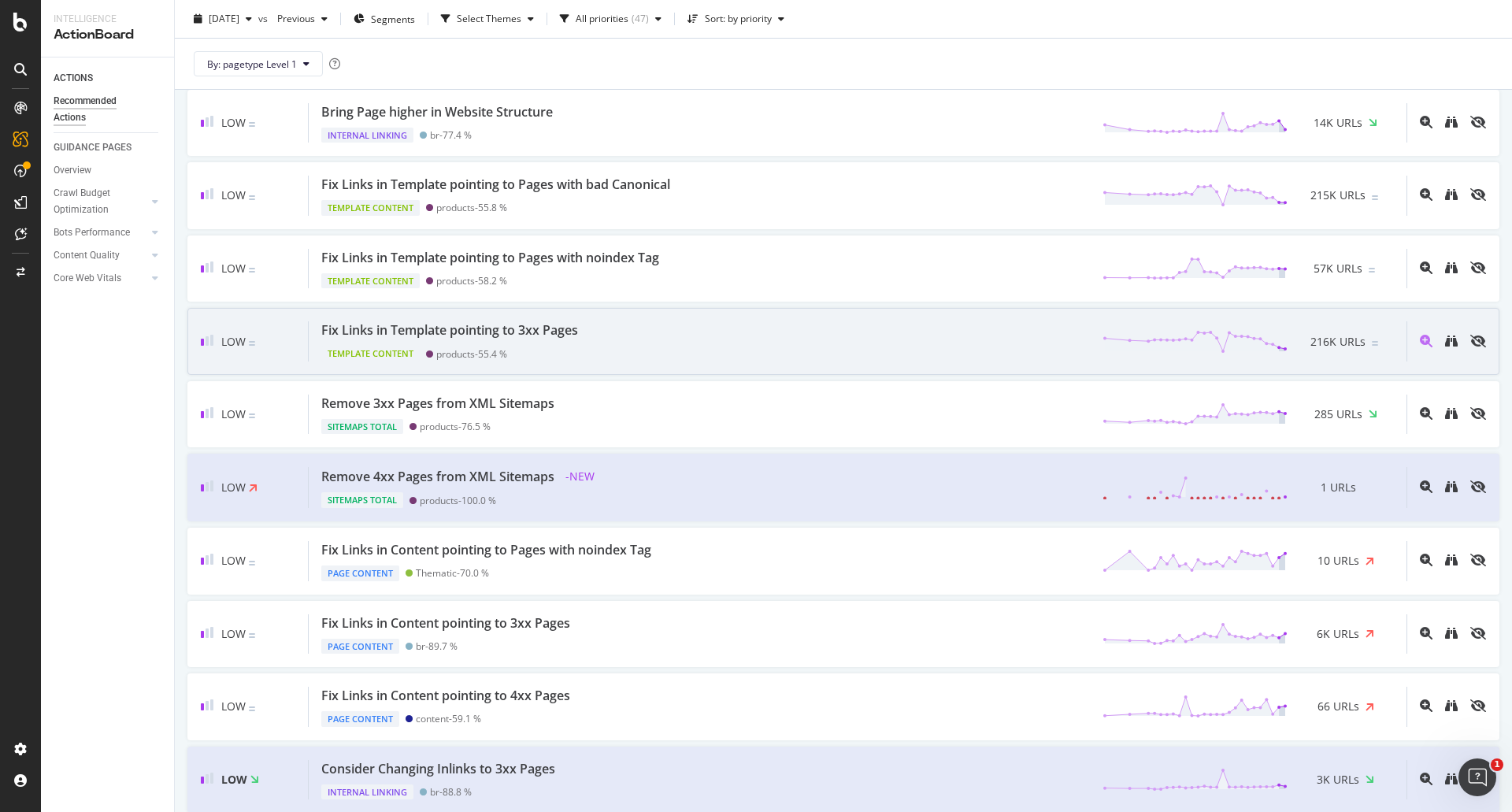
click at [676, 341] on div "Fix Links in Template pointing to 3xx Pages Template Content products - 55.4 % …" at bounding box center [858, 341] width 1098 height 41
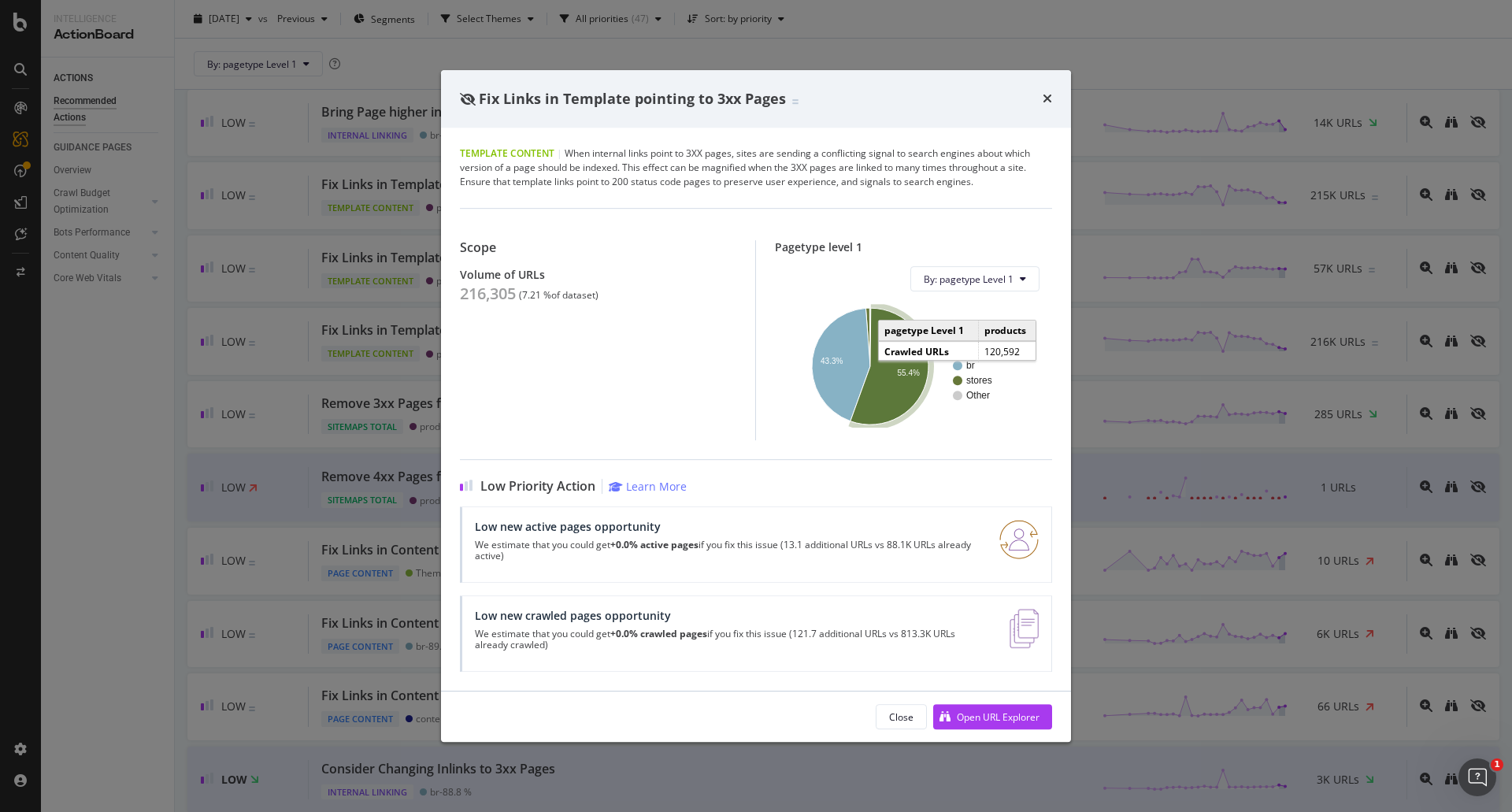
click at [883, 409] on icon "A chart." at bounding box center [889, 367] width 78 height 117
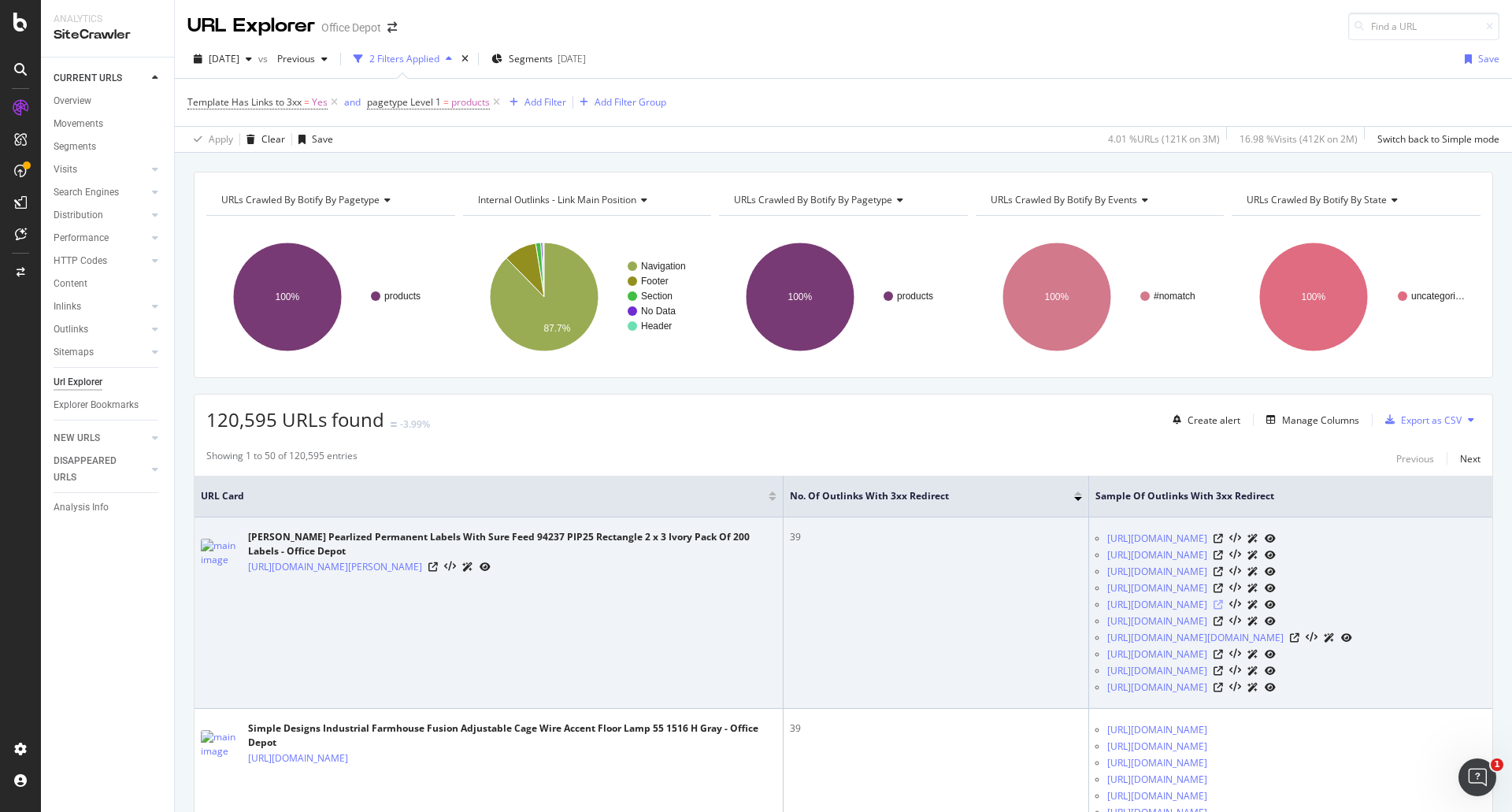
click at [1214, 606] on icon at bounding box center [1219, 605] width 9 height 9
click at [438, 572] on icon at bounding box center [434, 568] width 9 height 9
click at [456, 572] on icon at bounding box center [450, 568] width 12 height 11
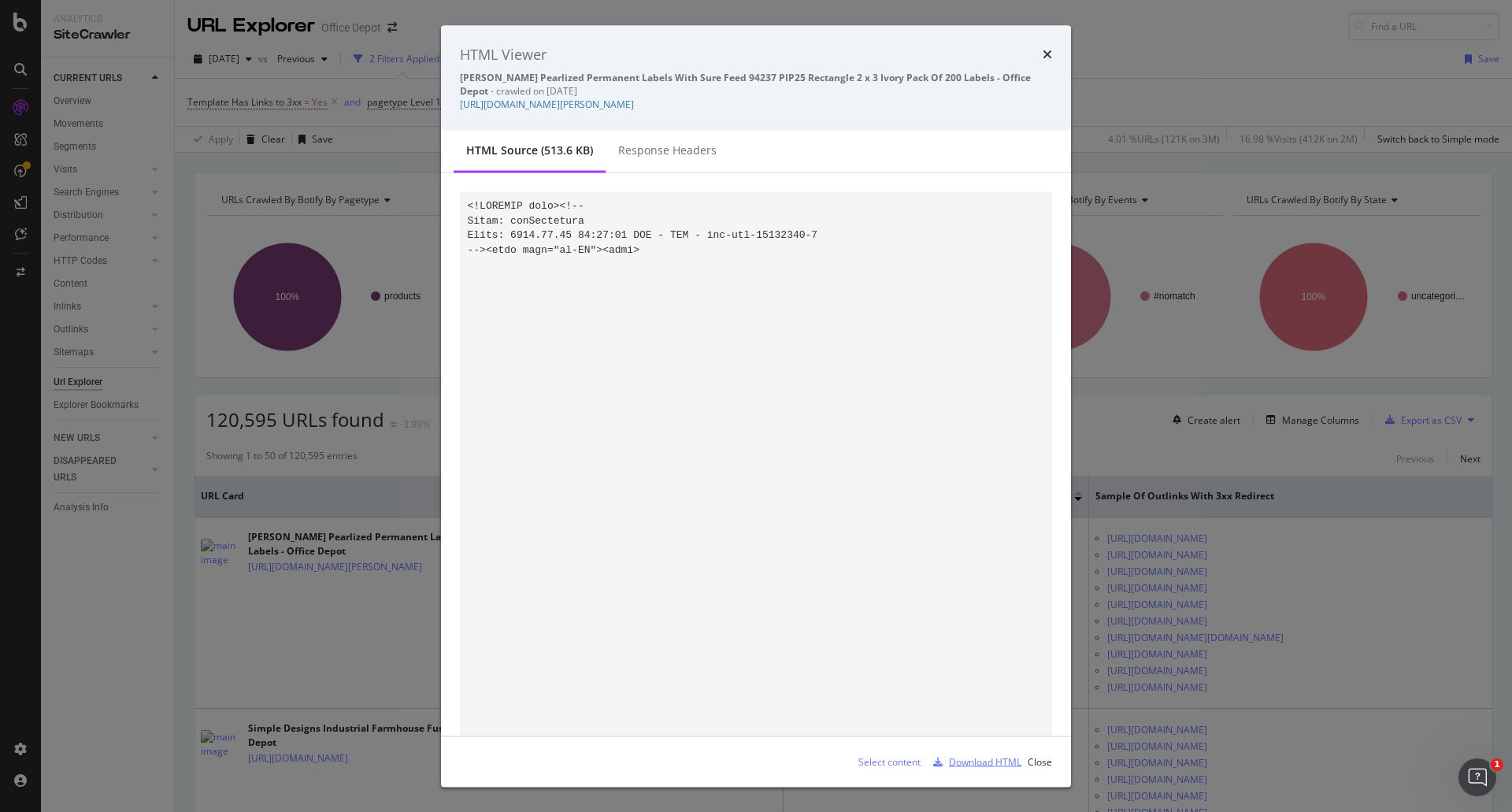
click at [956, 762] on div "Download HTML" at bounding box center [985, 761] width 73 height 13
